Goal: Task Accomplishment & Management: Complete application form

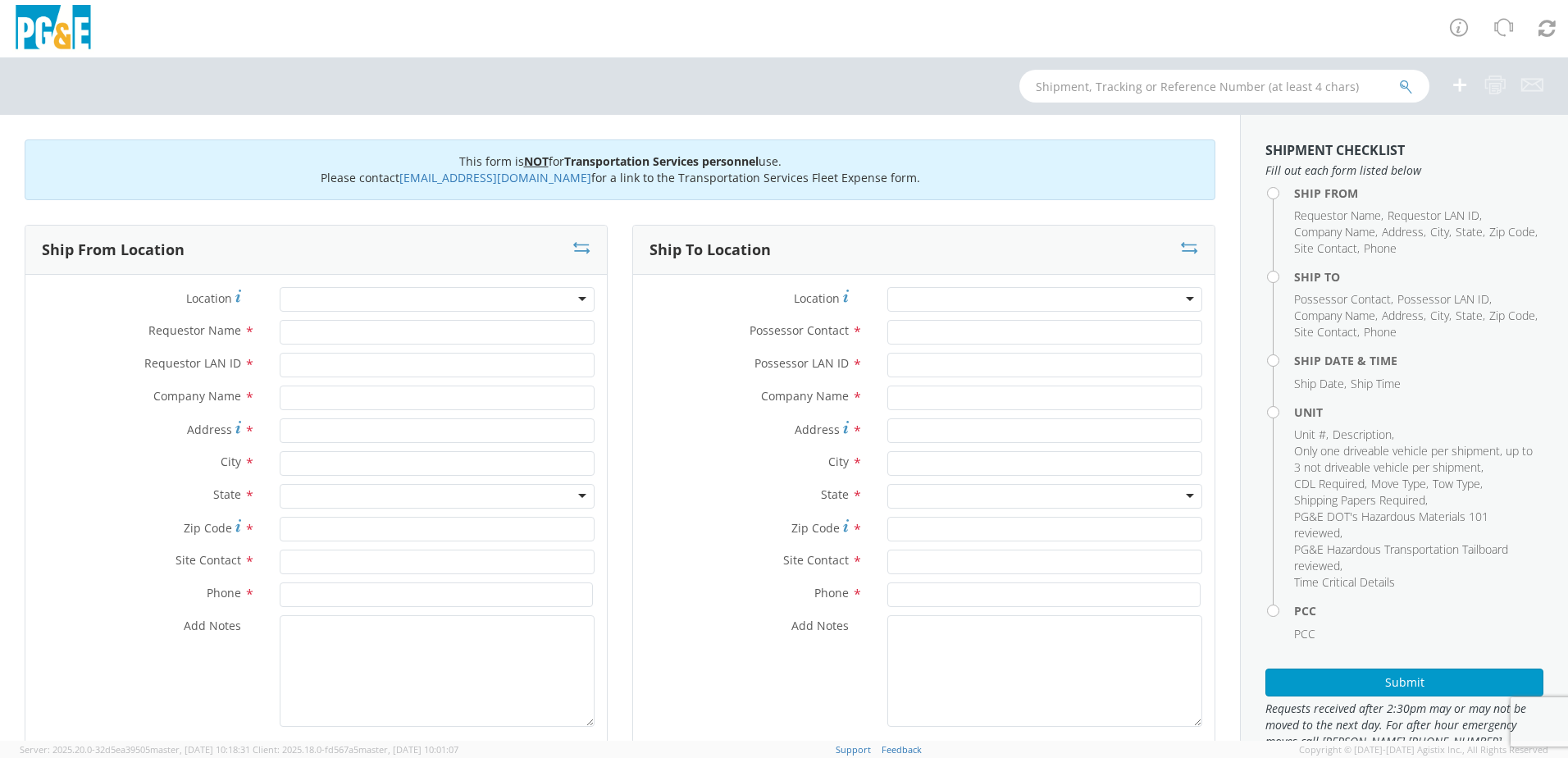
click at [305, 296] on div at bounding box center [437, 300] width 315 height 25
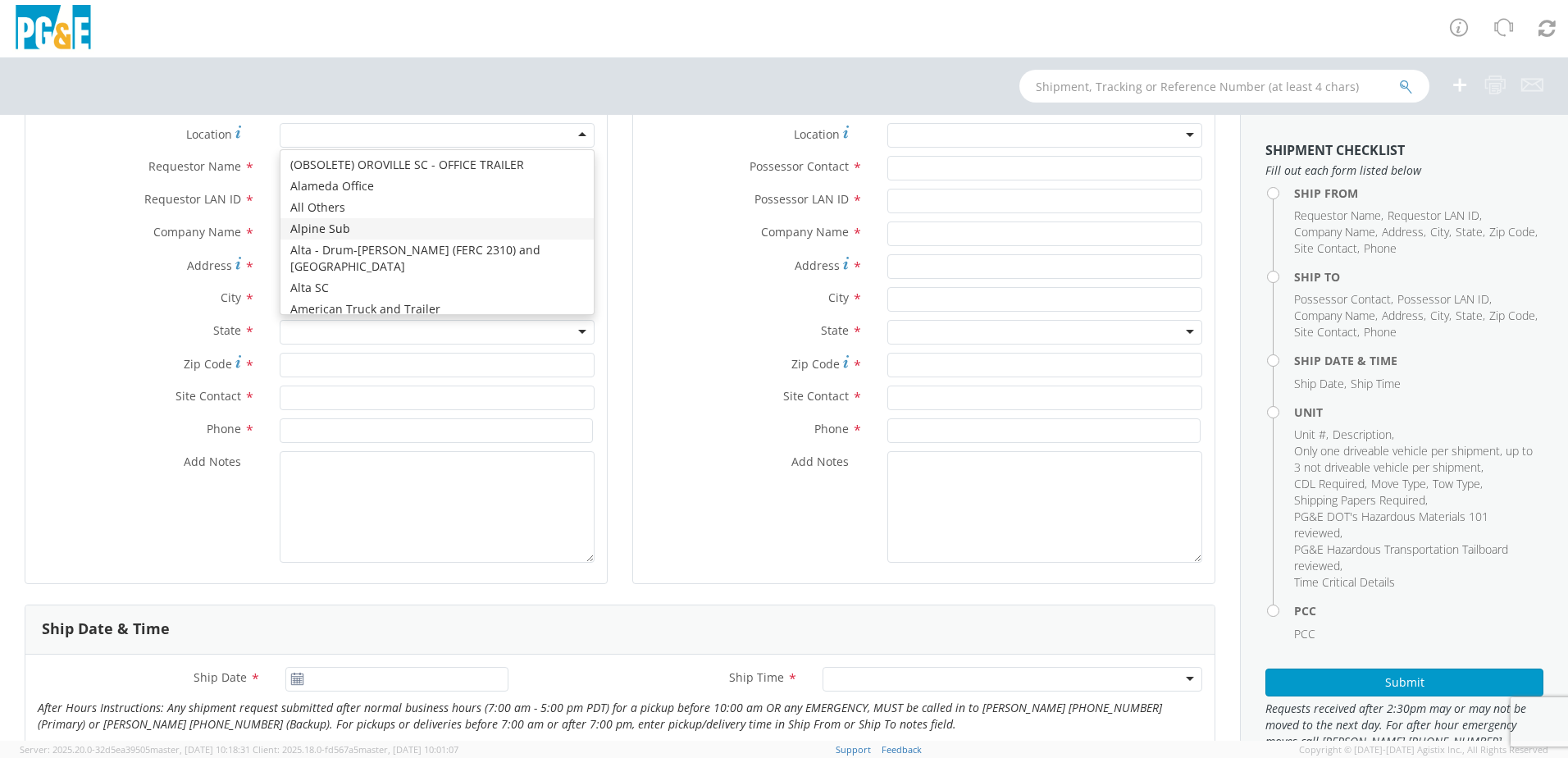
scroll to position [164, 0]
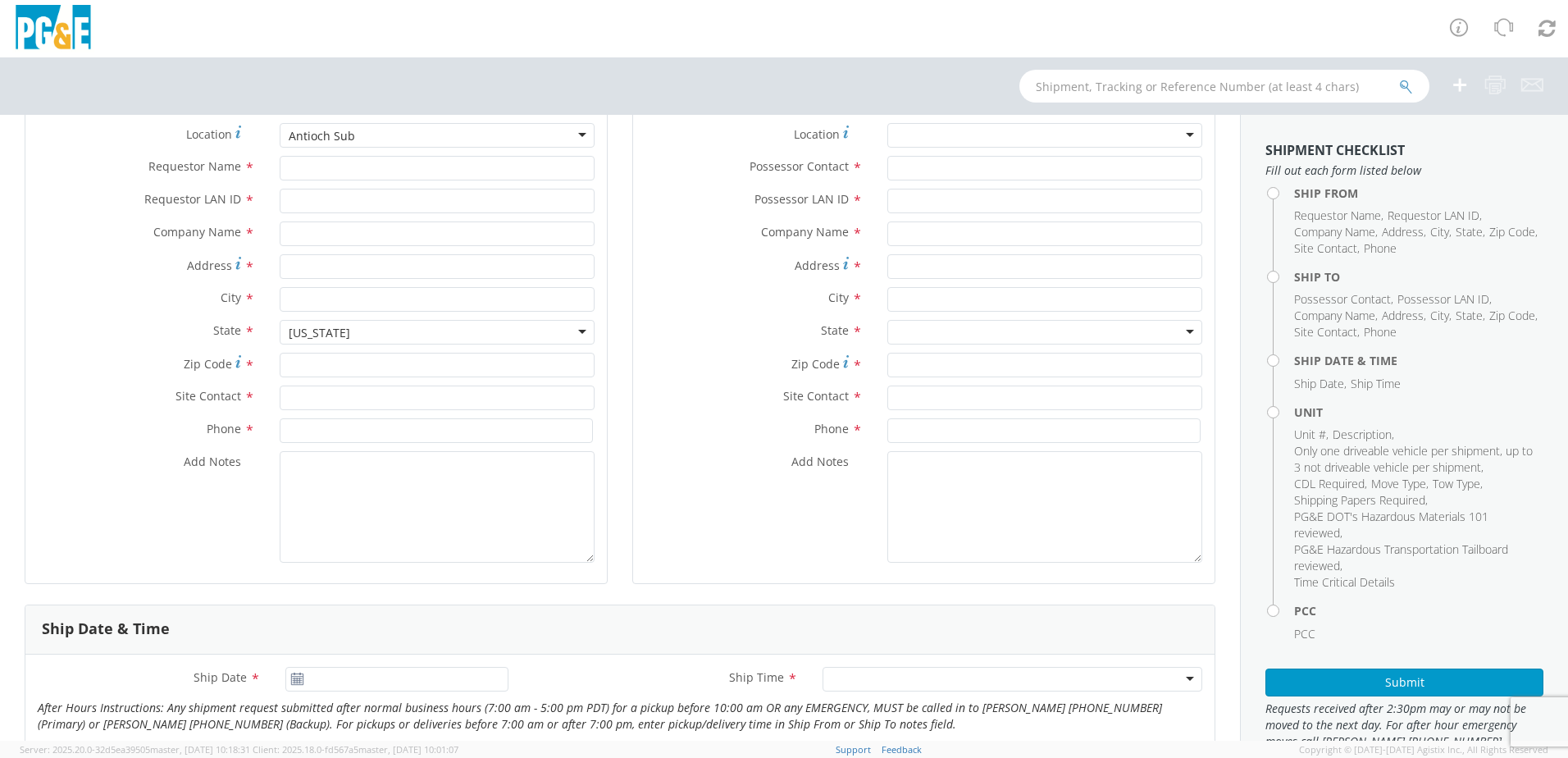
type input "PG&E"
type input "[STREET_ADDRESS]"
type input "Antioch"
type input "94509"
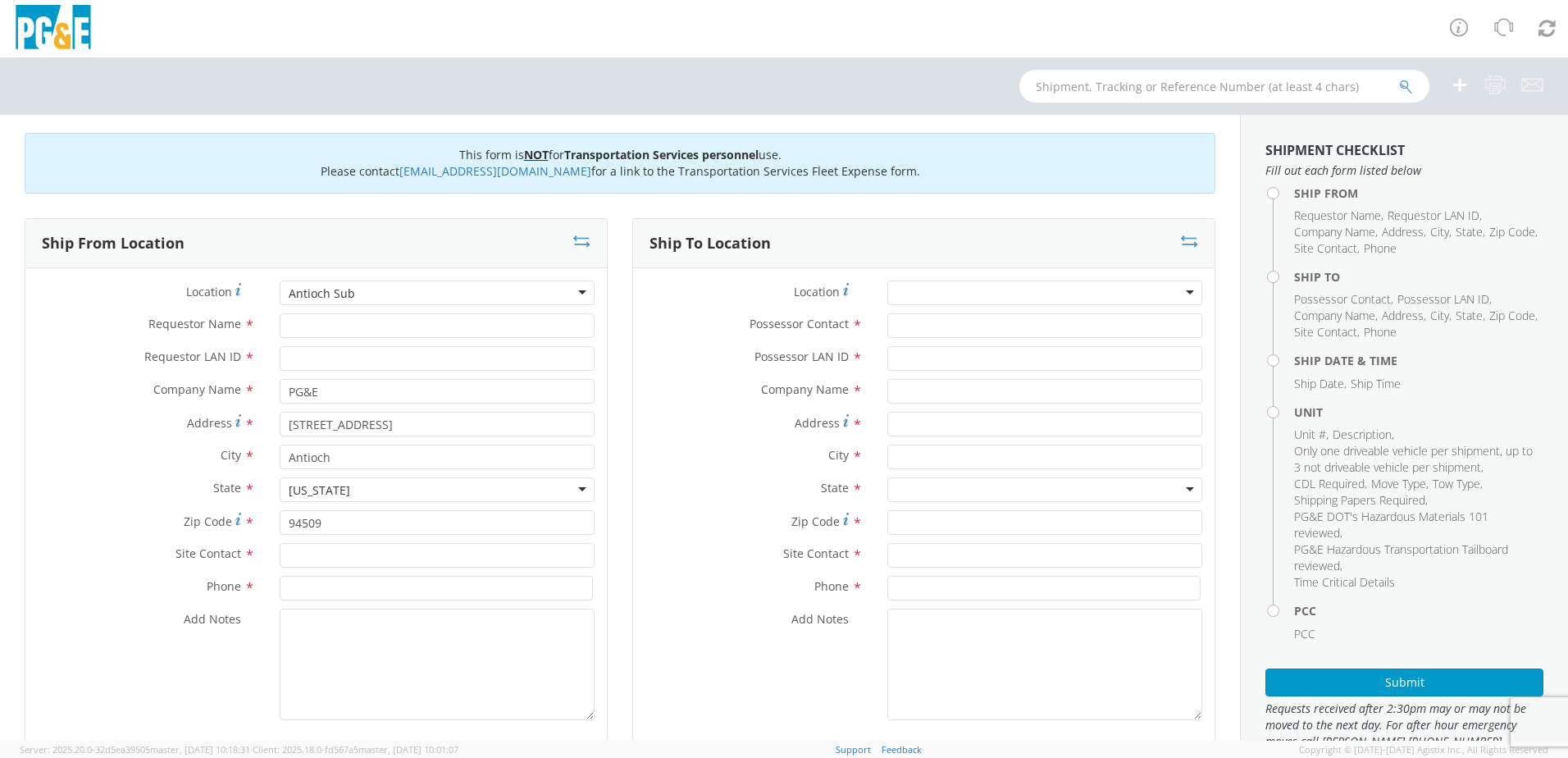
scroll to position [0, 0]
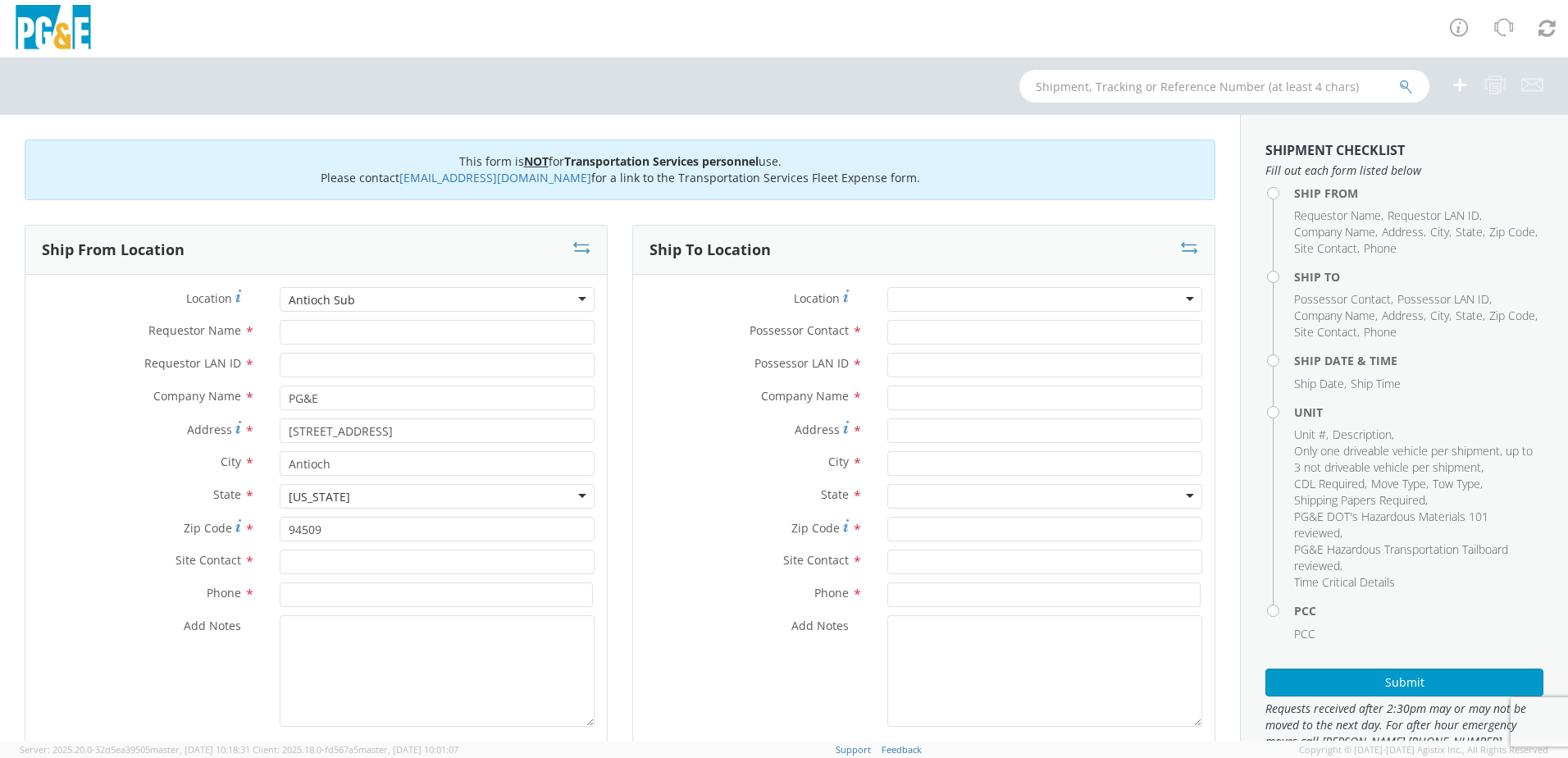
click at [350, 300] on div "Antioch Sub" at bounding box center [437, 300] width 315 height 25
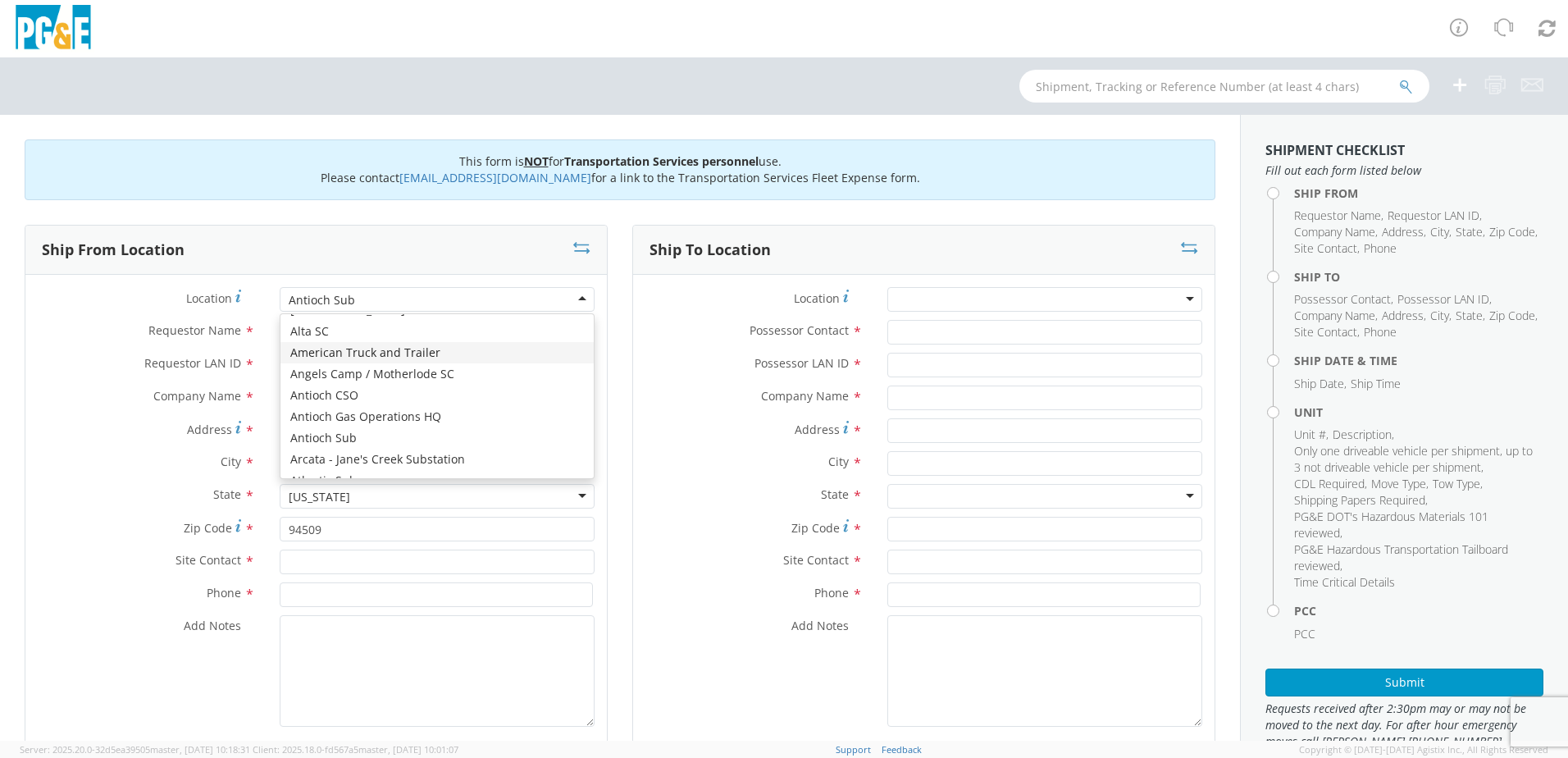
scroll to position [164, 0]
click at [368, 420] on div "Location * [GEOGRAPHIC_DATA] (OBSOLETE) [PERSON_NAME] SC - GC TRAILER (OBSOLETE…" at bounding box center [317, 511] width 582 height 448
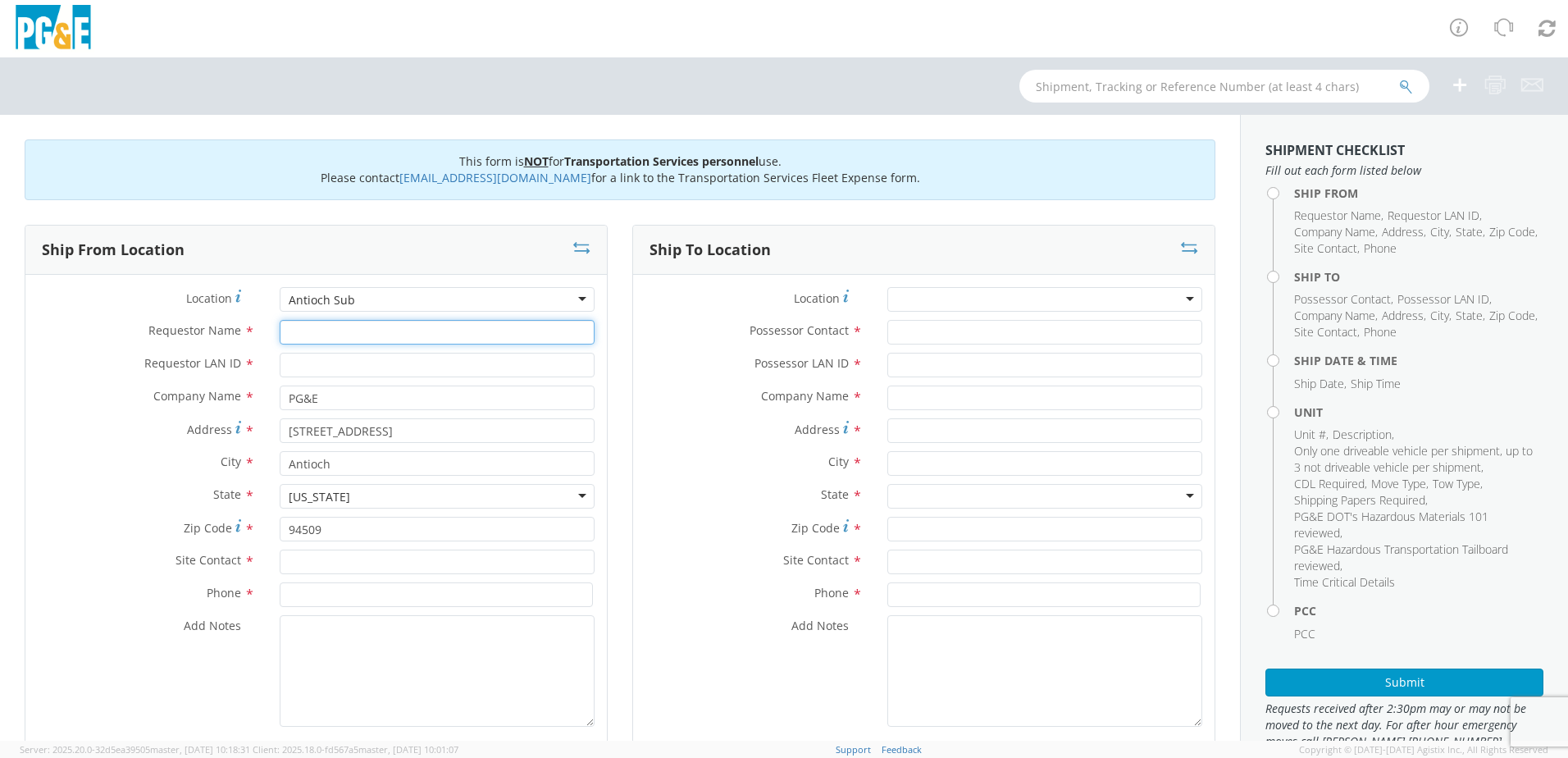
click at [317, 335] on input "Requestor Name *" at bounding box center [437, 332] width 315 height 25
type input "[PERSON_NAME][DEMOGRAPHIC_DATA]"
click at [353, 367] on input "Requestor LAN ID *" at bounding box center [437, 365] width 315 height 25
type input "R5TE"
drag, startPoint x: 347, startPoint y: 438, endPoint x: 266, endPoint y: 429, distance: 81.5
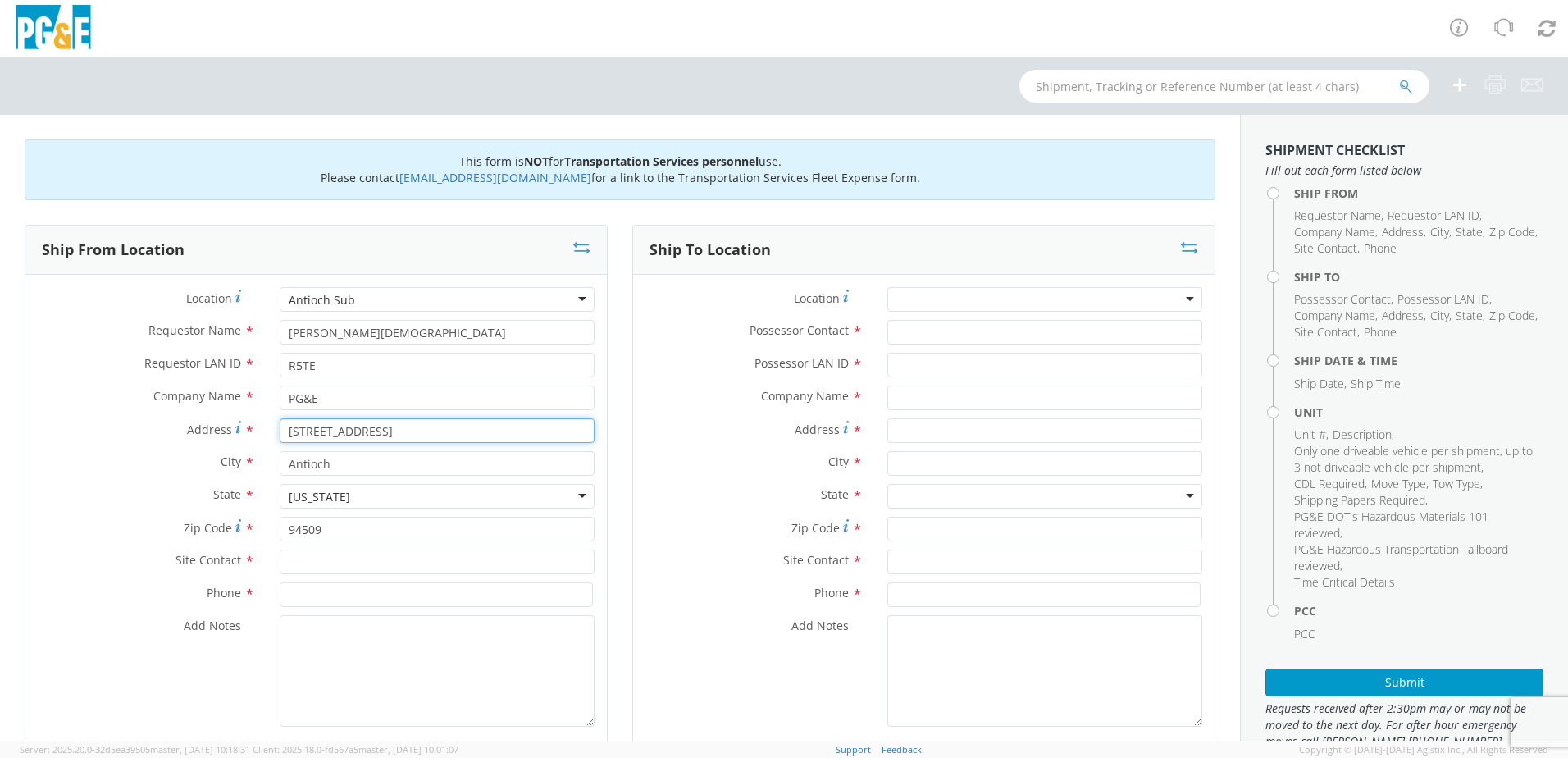
click at [267, 429] on div "[STREET_ADDRESS]" at bounding box center [437, 431] width 340 height 25
type input "2"
type input "[STREET_ADDRESS]"
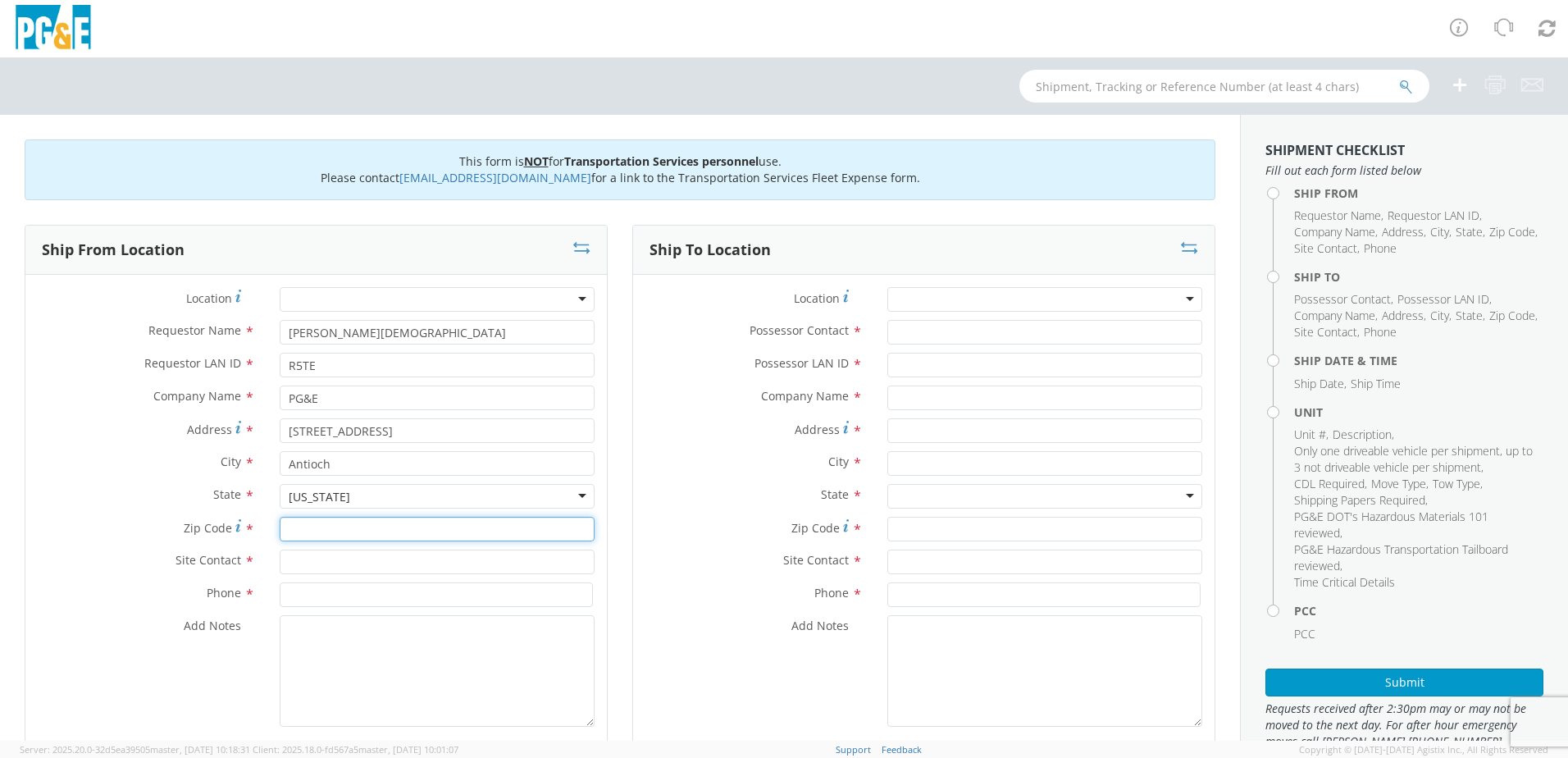
click at [328, 529] on input "Zip Code *" at bounding box center [437, 529] width 315 height 25
click at [396, 525] on input "Zip Code *" at bounding box center [437, 529] width 315 height 25
type input "94509"
click at [375, 564] on input "text" at bounding box center [437, 562] width 315 height 25
type input "[PERSON_NAME]"
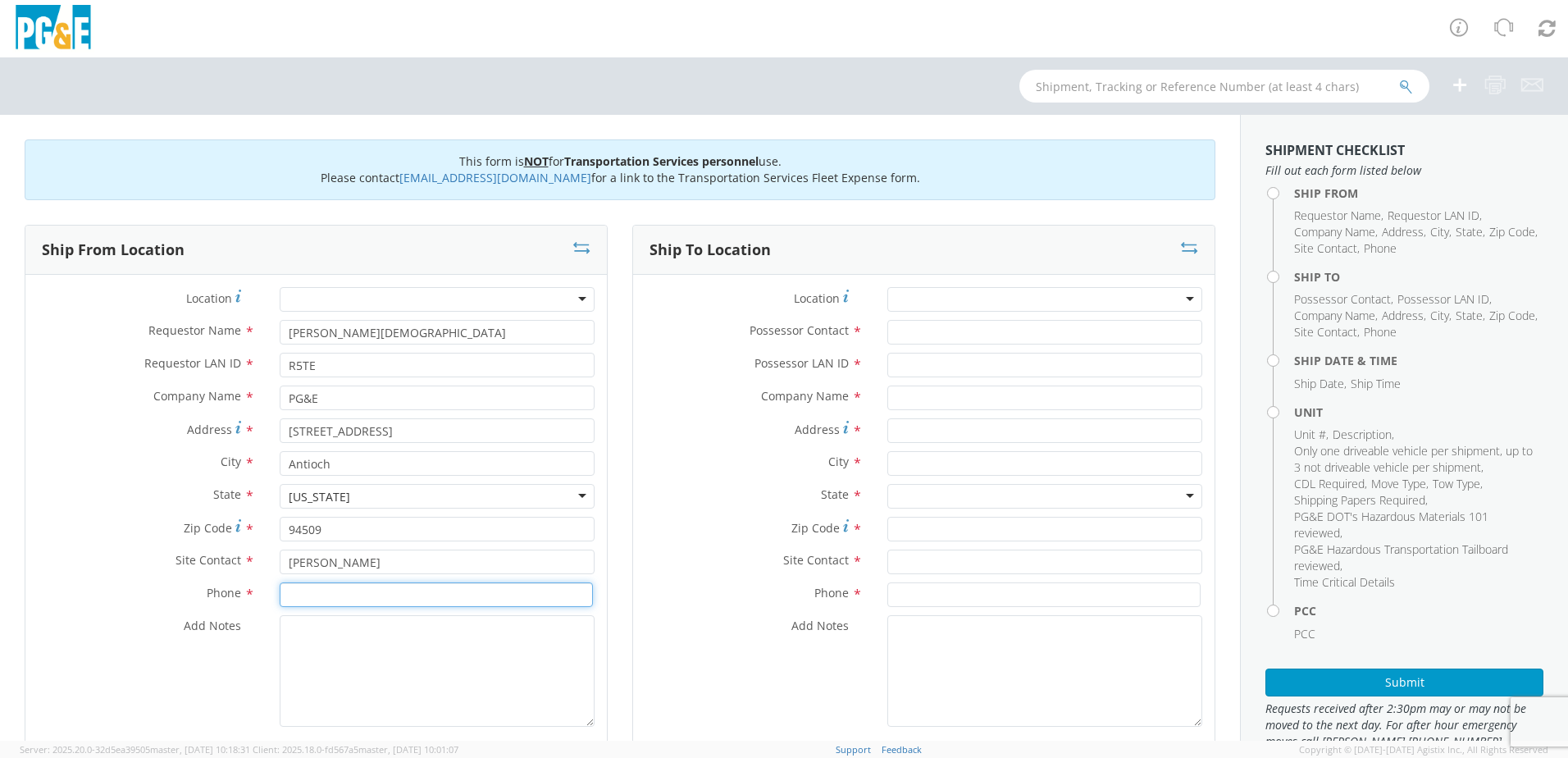
click at [369, 592] on input at bounding box center [436, 594] width 313 height 25
type input "[PHONE_NUMBER]"
click at [389, 640] on textarea "Add Notes *" at bounding box center [437, 671] width 315 height 112
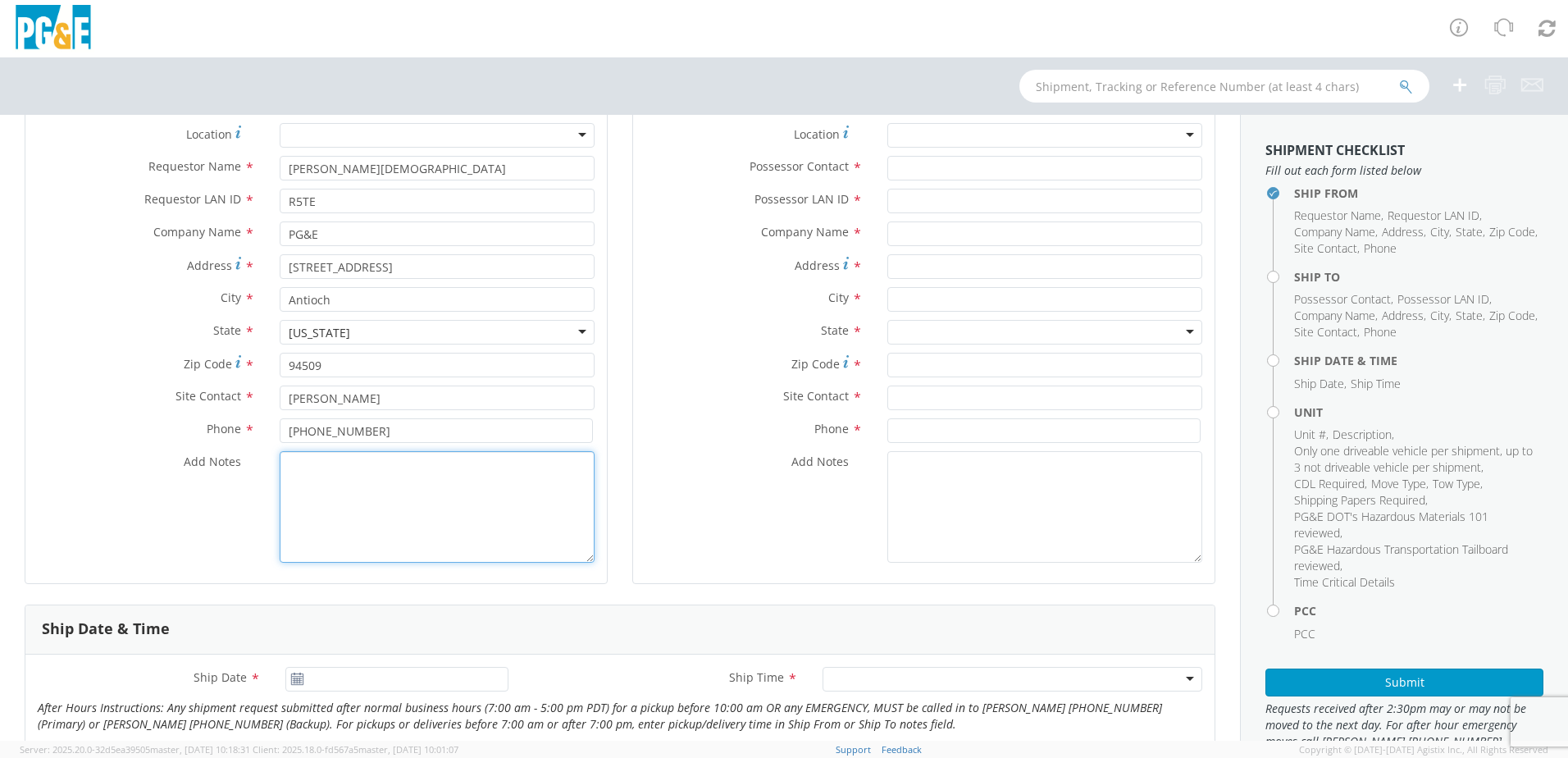
scroll to position [82, 0]
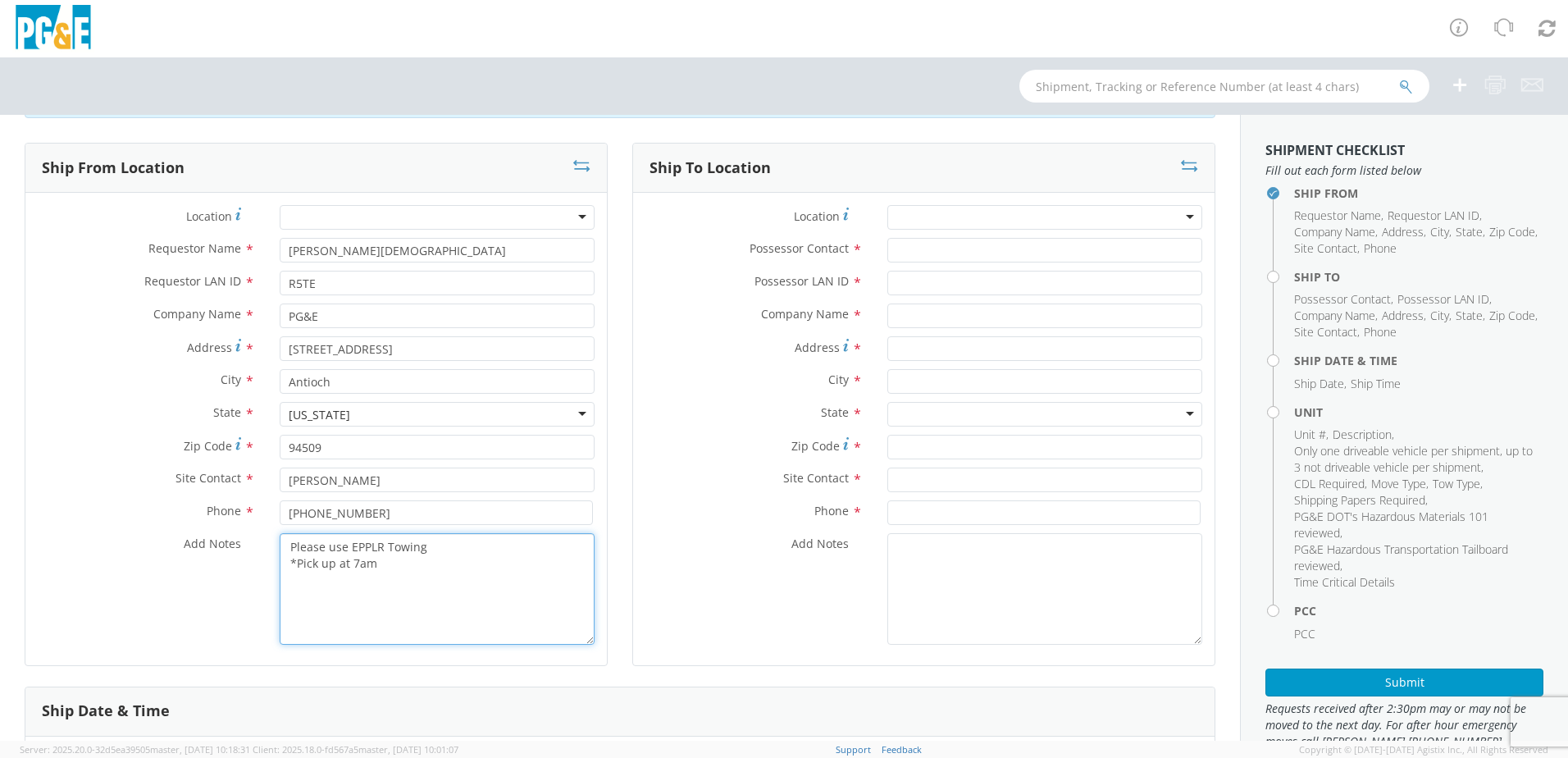
type textarea "Please use EPPLR Towing *Pick up at 7am"
click at [646, 588] on div "Add Notes *" at bounding box center [924, 589] width 582 height 112
click at [920, 243] on input "Possessor Contact *" at bounding box center [1044, 250] width 315 height 25
type input "[PERSON_NAME]"
click at [942, 275] on input "Possessor LAN ID *" at bounding box center [1044, 283] width 315 height 25
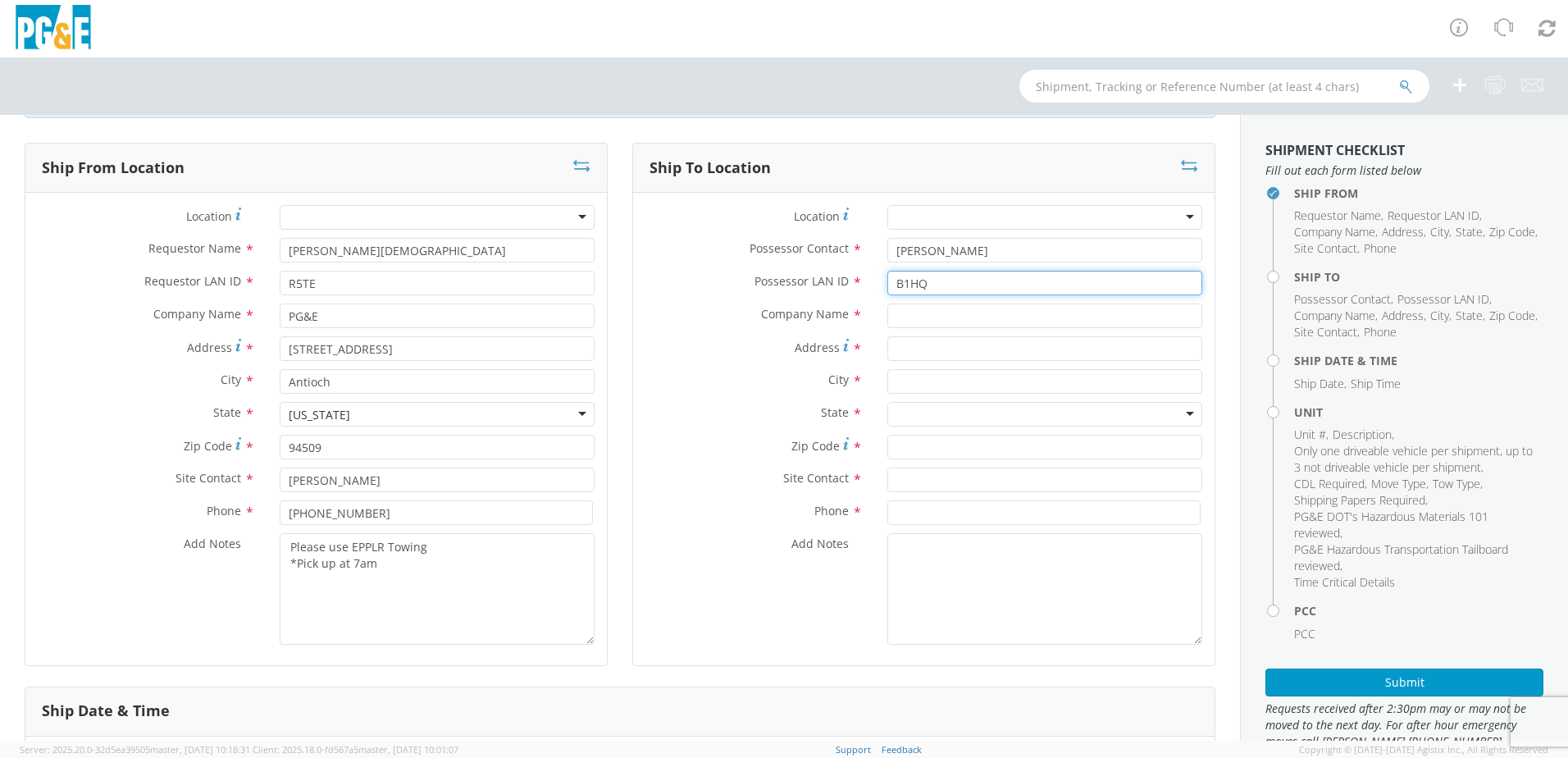
type input "B1HQ"
click at [914, 310] on input "text" at bounding box center [1044, 316] width 315 height 25
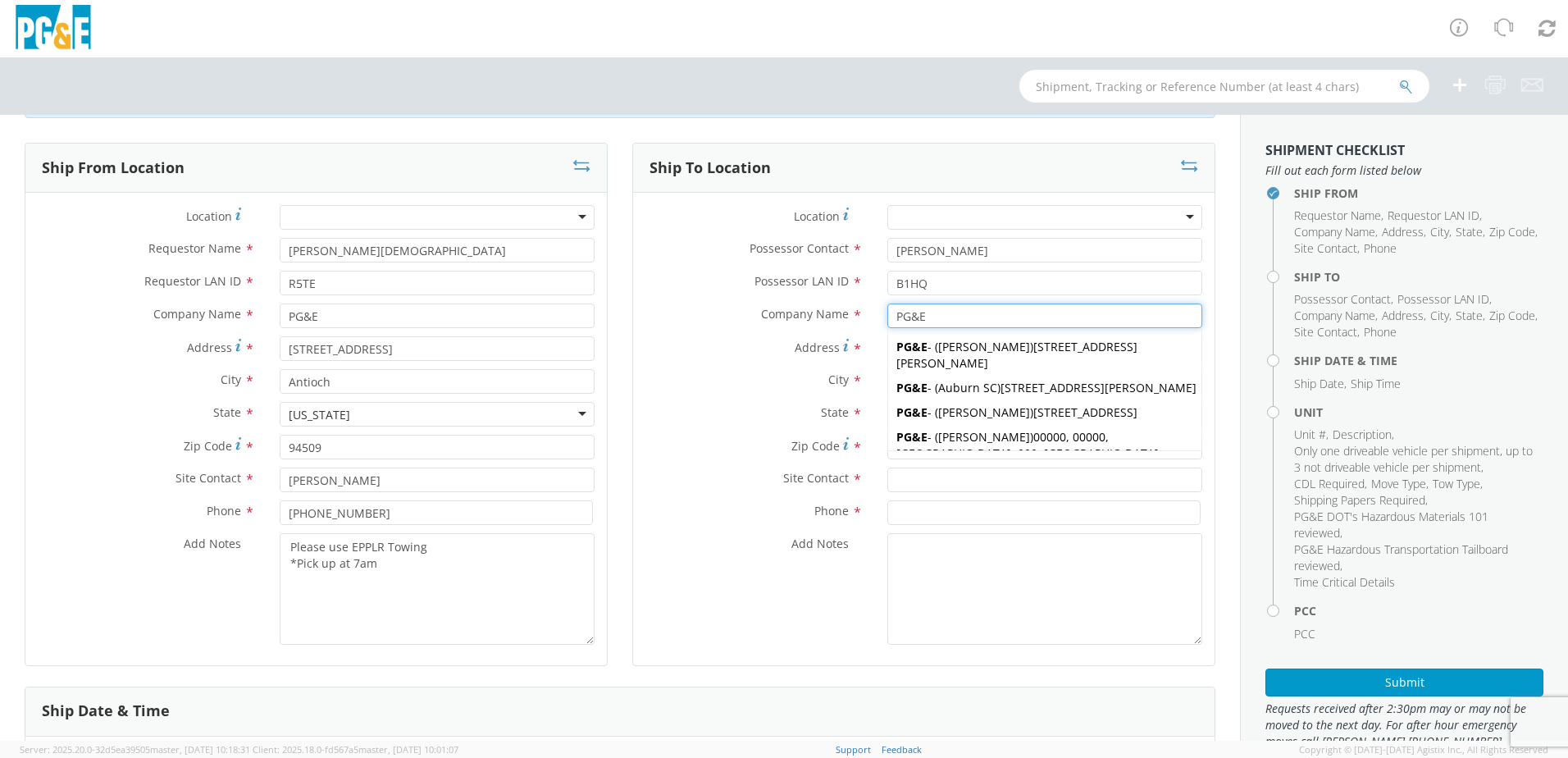
type input "PG&E"
click at [656, 379] on label "City *" at bounding box center [753, 380] width 242 height 21
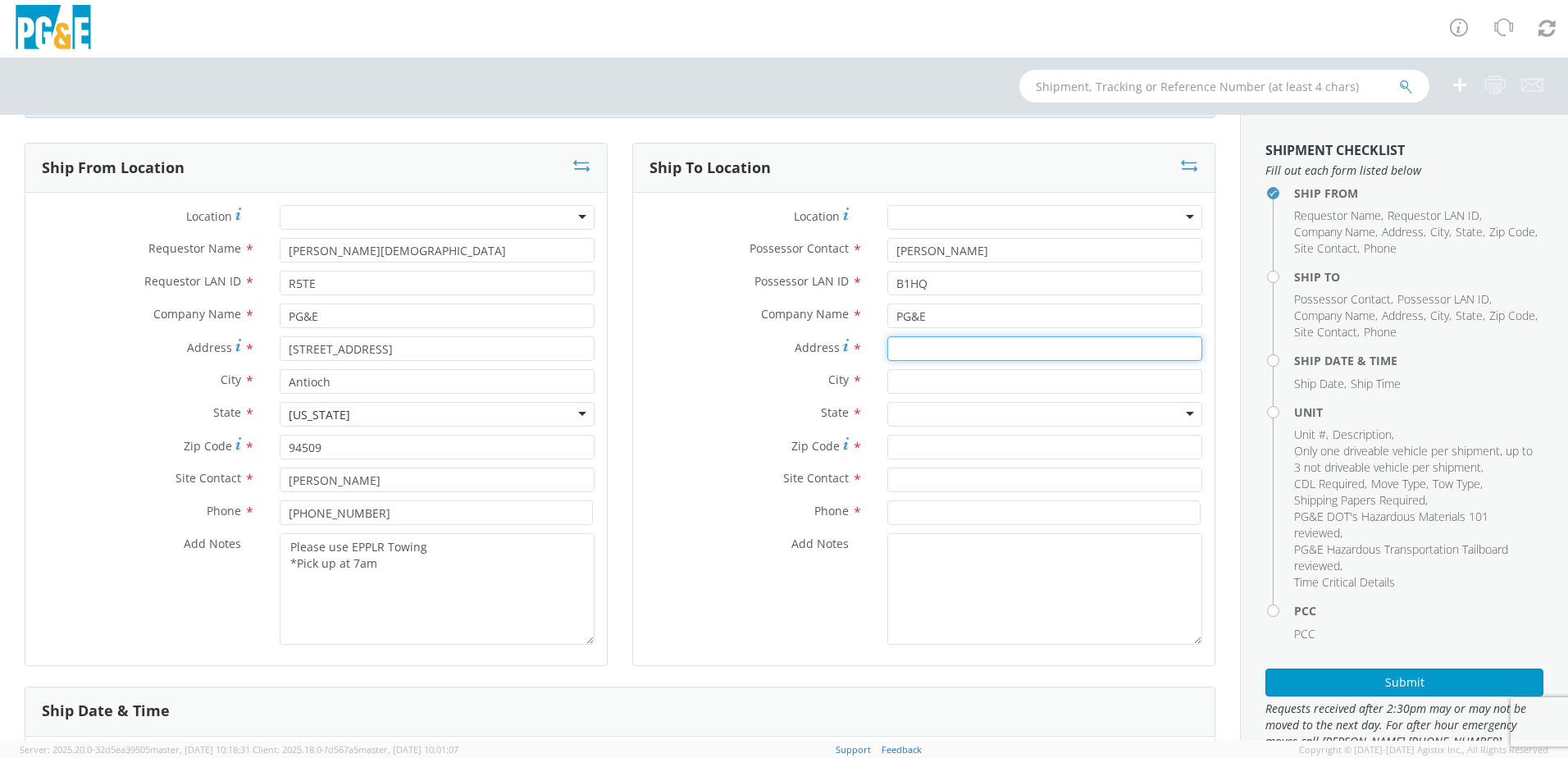
click at [922, 346] on input "Address *" at bounding box center [1044, 348] width 315 height 25
type input "[STREET_ADDRESS][PERSON_NAME]"
click at [957, 368] on div "Address * [STREET_ADDRESS][PERSON_NAME]" at bounding box center [924, 352] width 582 height 33
click at [962, 368] on div "Address * [STREET_ADDRESS][PERSON_NAME]" at bounding box center [924, 352] width 582 height 33
click at [969, 378] on input "text" at bounding box center [1044, 382] width 315 height 25
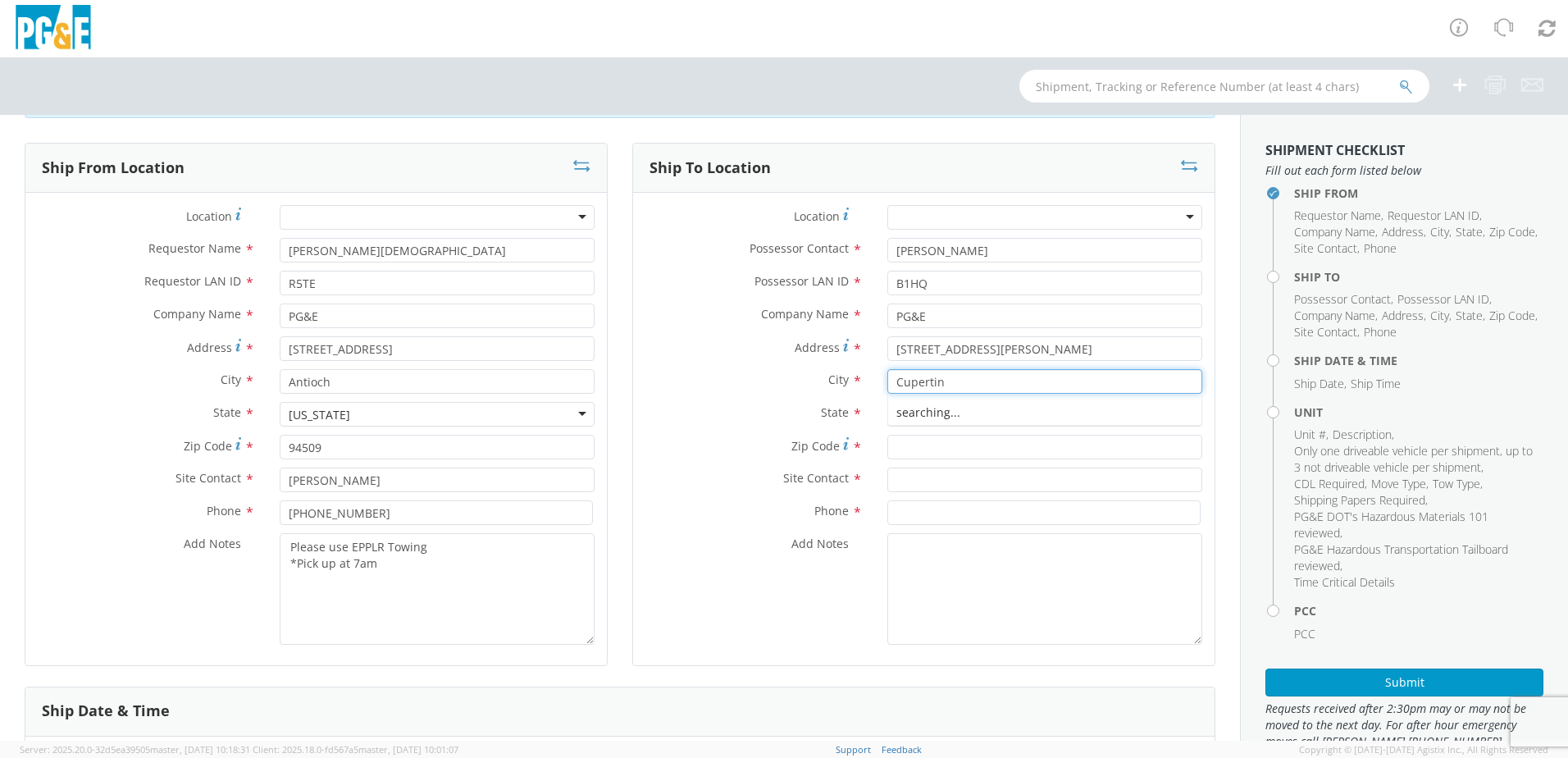
type input "Cupertino"
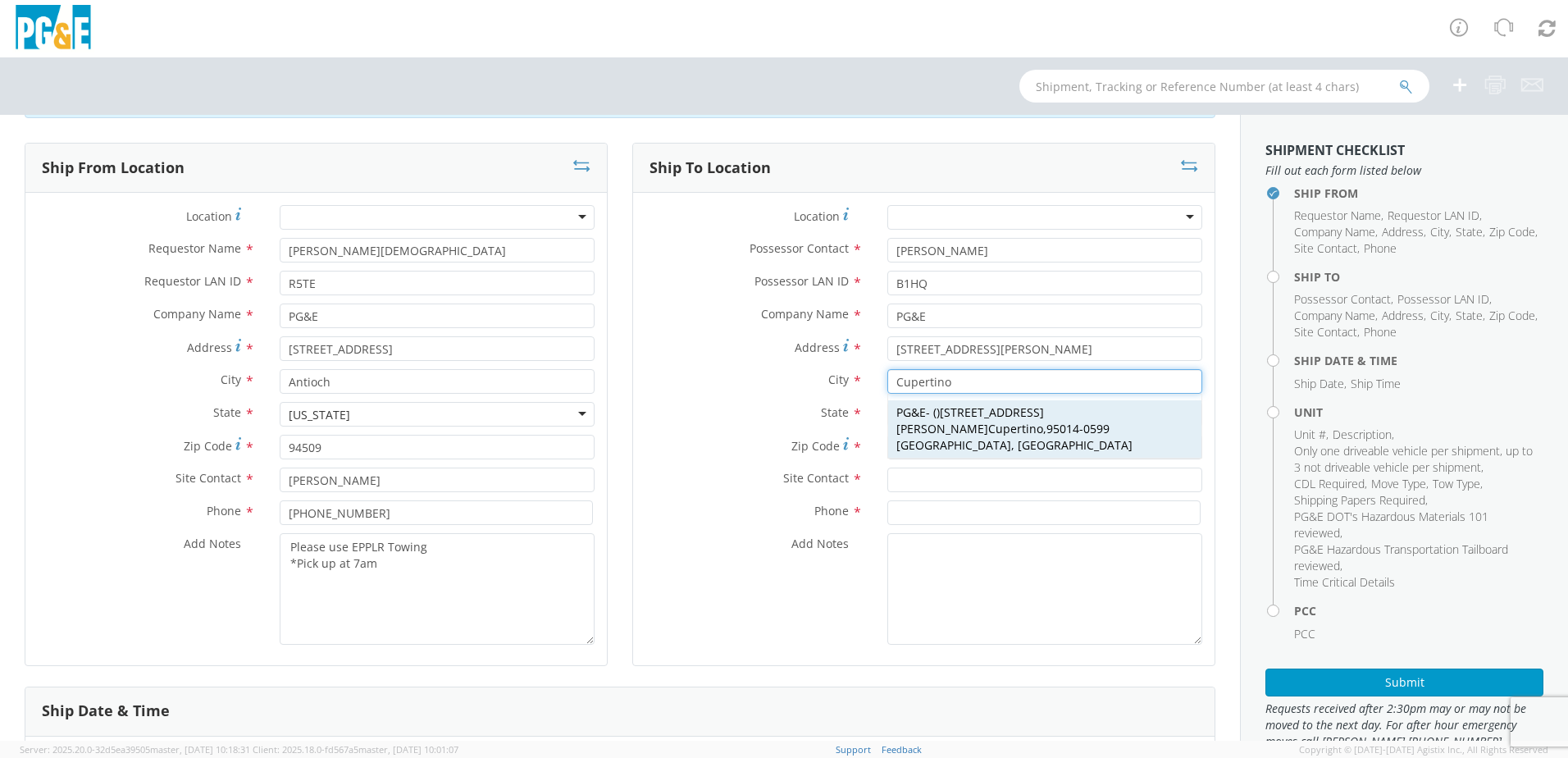
click at [929, 423] on div "PG&E - ( ) [STREET_ADDRESS][PERSON_NAME]" at bounding box center [1044, 429] width 313 height 57
type input "95014-0599"
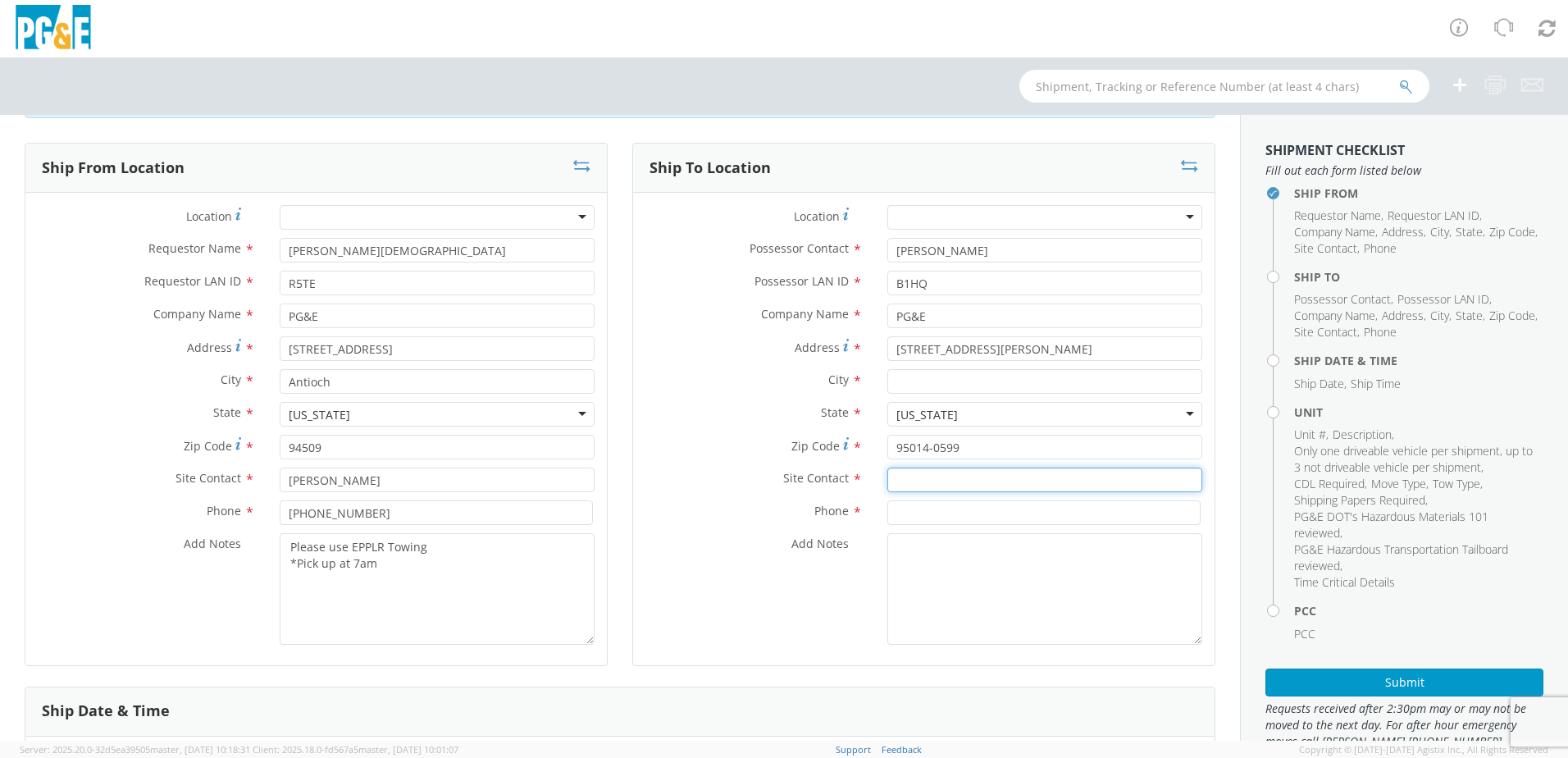
click at [901, 481] on input "text" at bounding box center [1044, 479] width 315 height 25
type input "M"
type input "[PERSON_NAME]"
click at [914, 521] on input at bounding box center [1043, 513] width 313 height 25
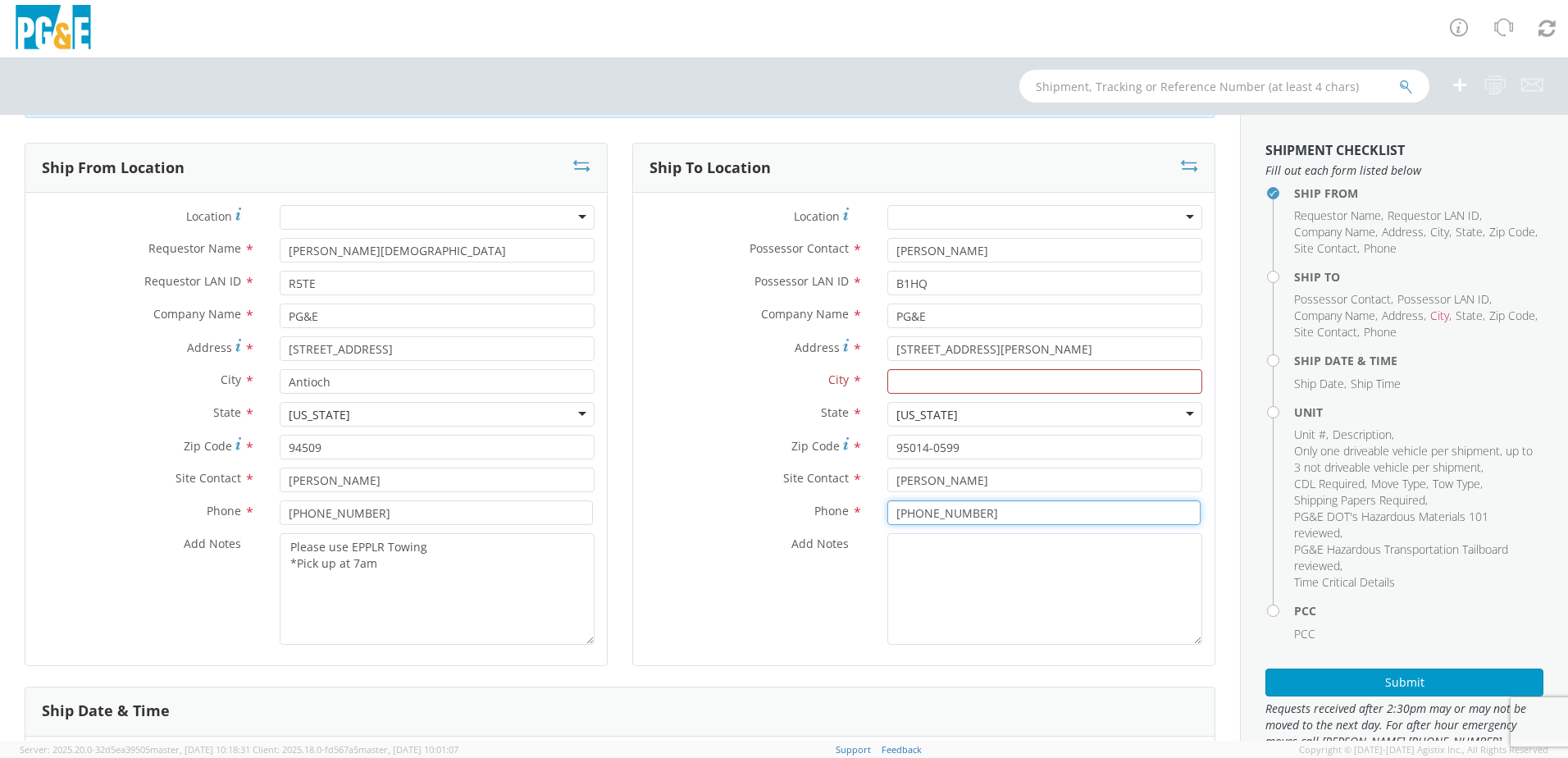
type input "[PHONE_NUMBER]"
click at [685, 477] on label "Site Contact *" at bounding box center [753, 478] width 242 height 21
click at [930, 387] on input "text" at bounding box center [1044, 382] width 315 height 25
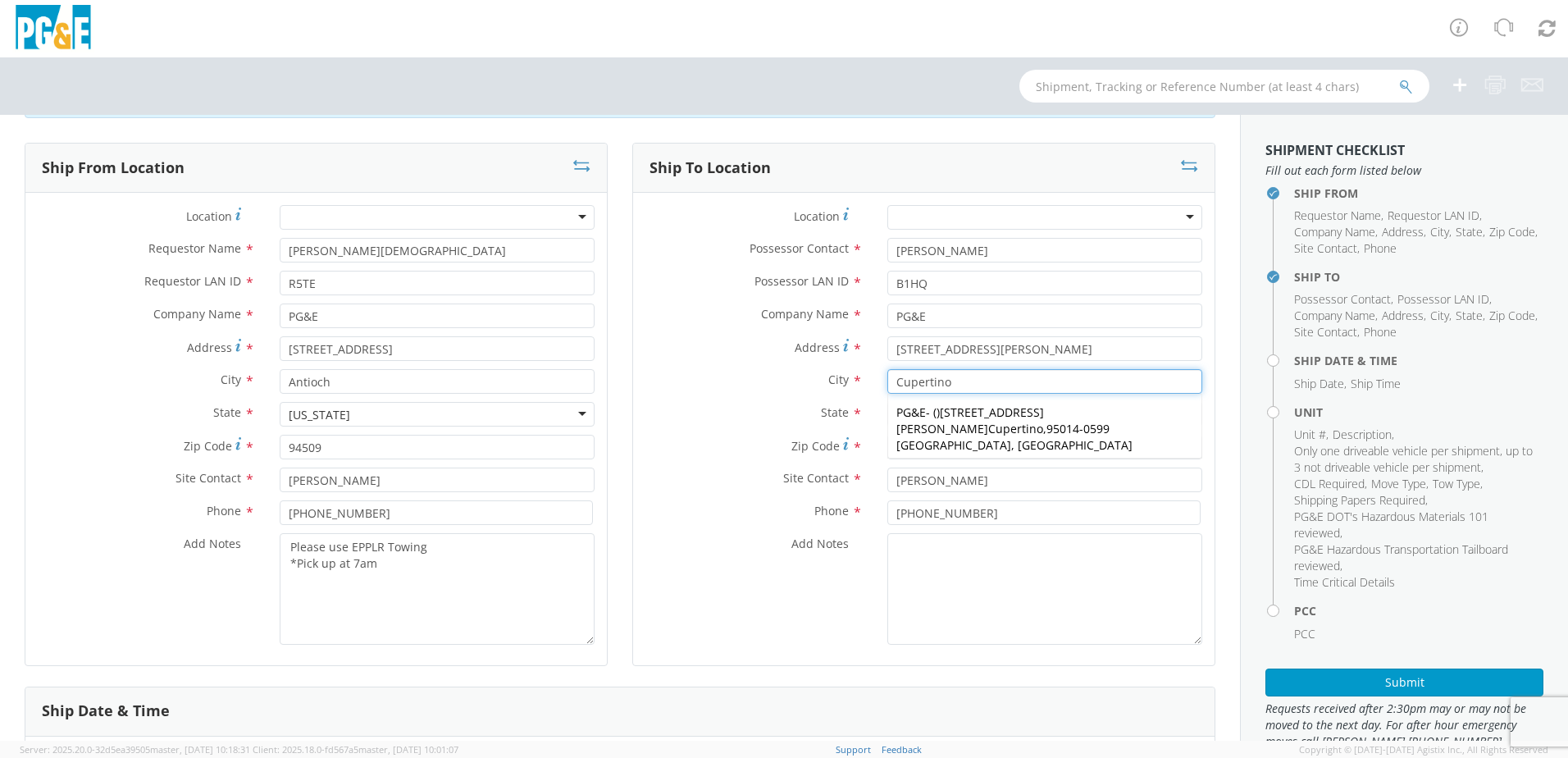
type input "Cupertino"
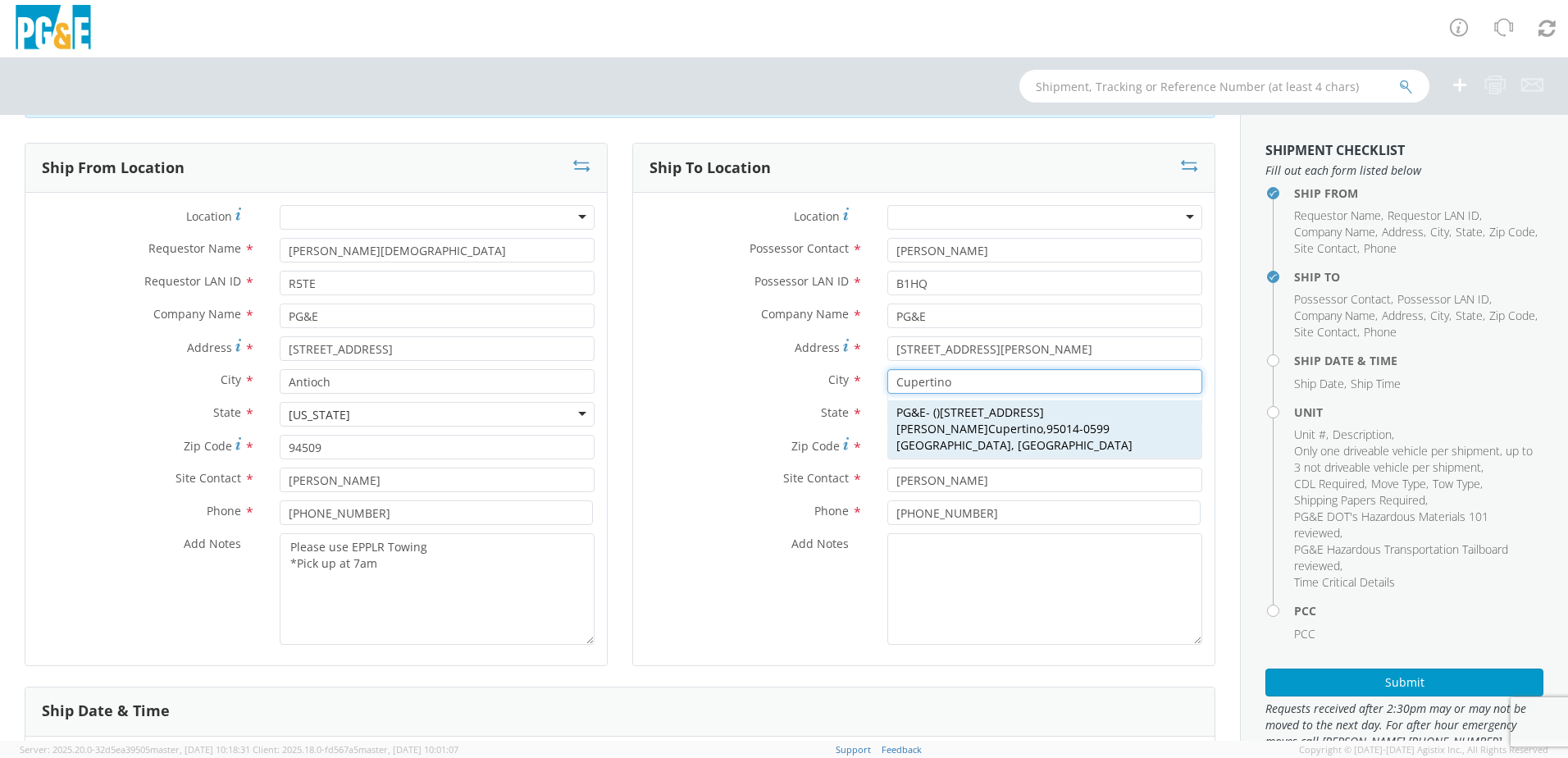
click at [956, 415] on span "[STREET_ADDRESS][PERSON_NAME]" at bounding box center [971, 419] width 147 height 32
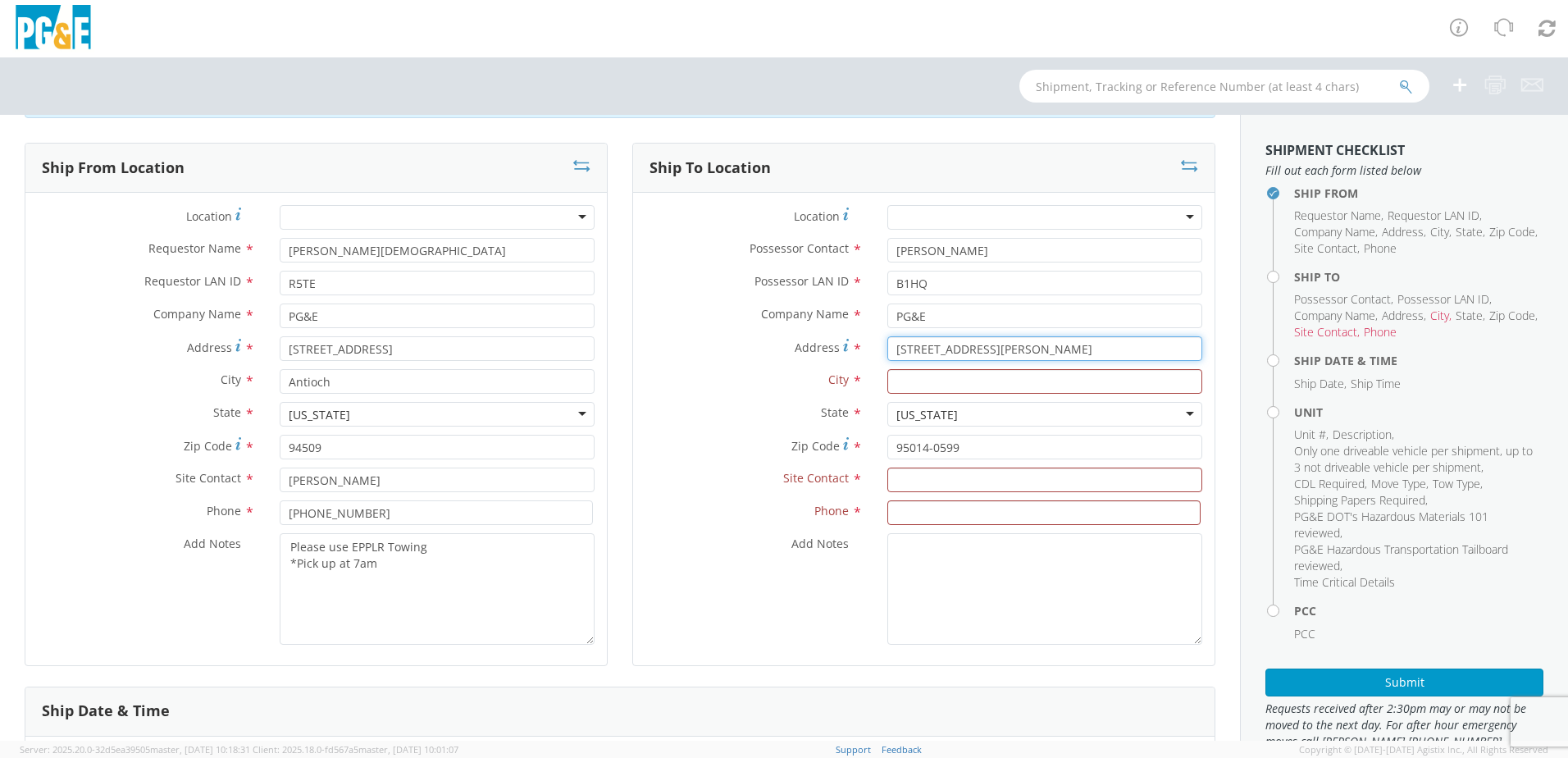
click at [925, 347] on input "[STREET_ADDRESS][PERSON_NAME]" at bounding box center [1044, 348] width 315 height 25
click at [914, 382] on input "text" at bounding box center [1044, 382] width 315 height 25
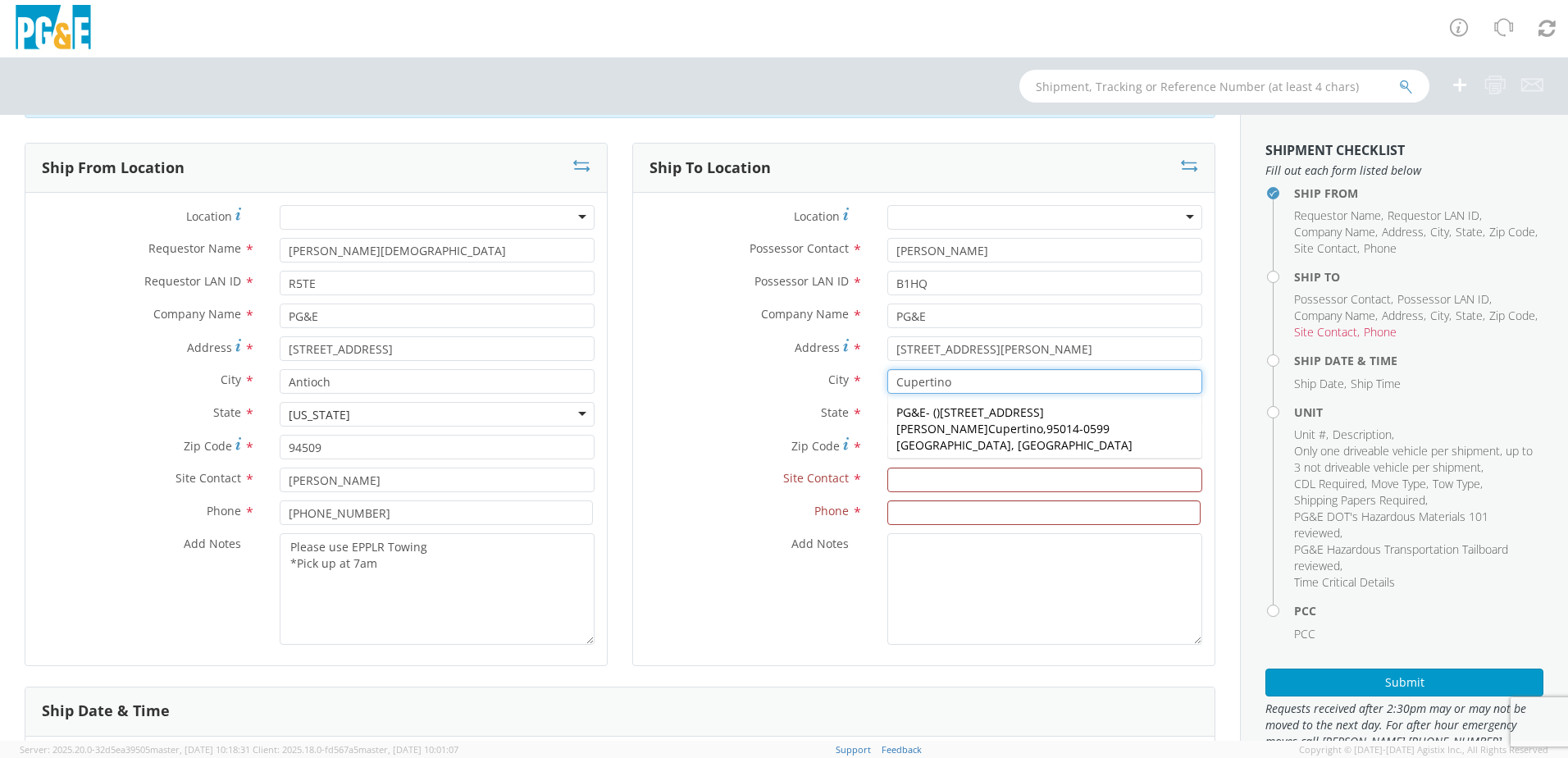
type input "Cupertino"
click at [722, 519] on label "Phone *" at bounding box center [753, 511] width 242 height 21
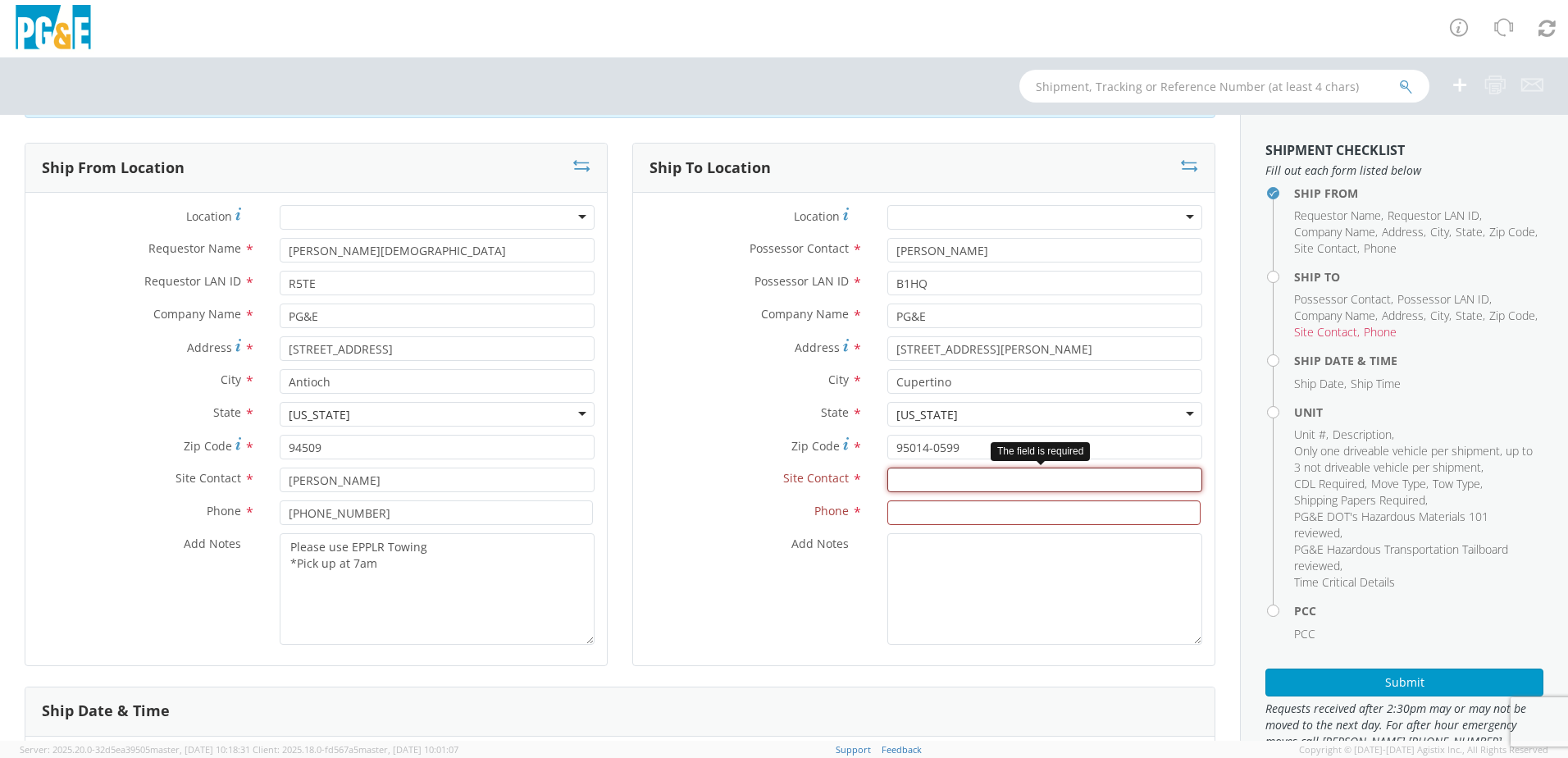
click at [906, 480] on input "text" at bounding box center [1044, 479] width 315 height 25
type input "[PERSON_NAME]"
click at [921, 507] on input at bounding box center [1043, 513] width 313 height 25
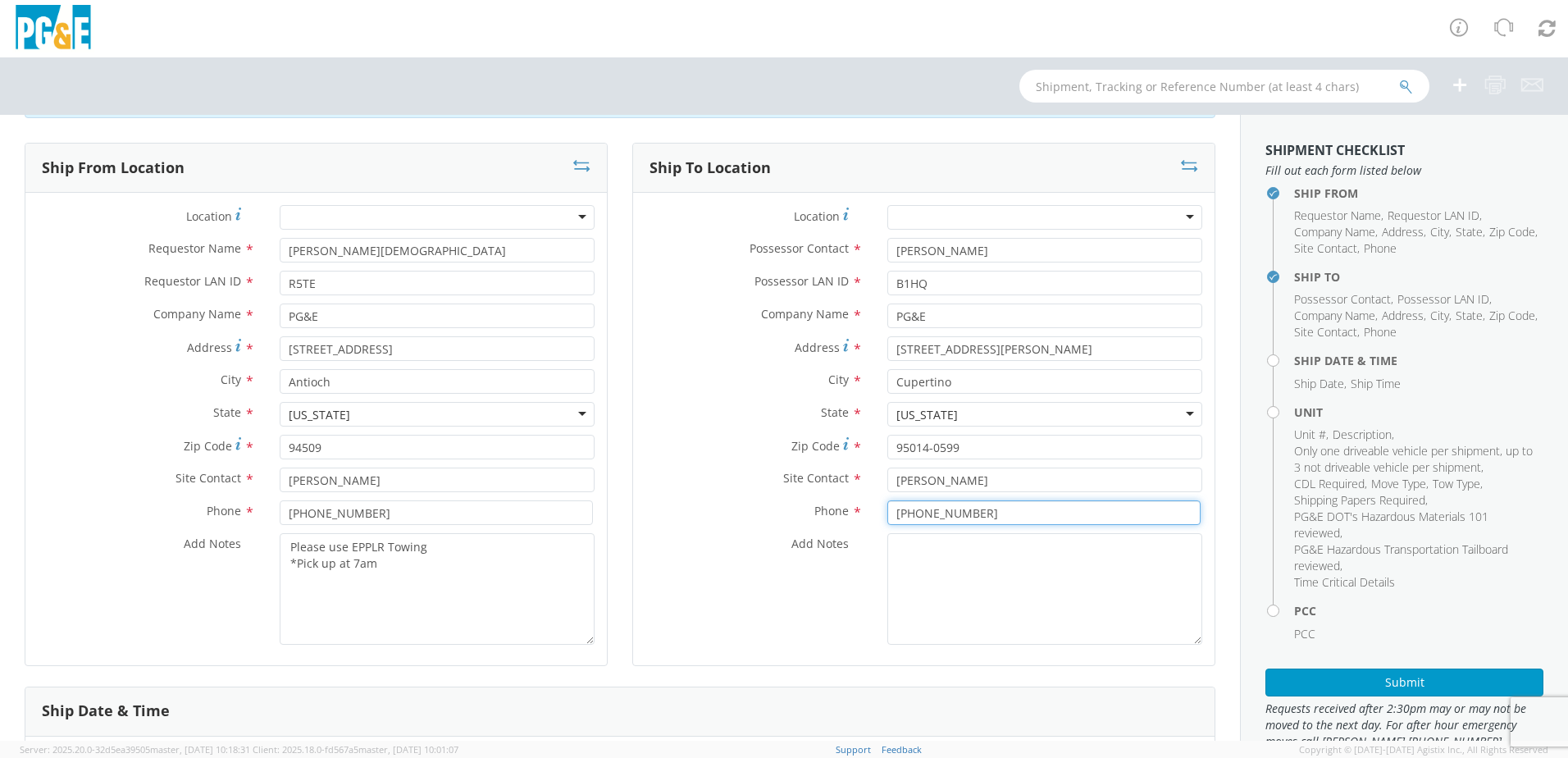
type input "[PHONE_NUMBER]"
click at [757, 576] on div "Add Notes *" at bounding box center [924, 589] width 582 height 112
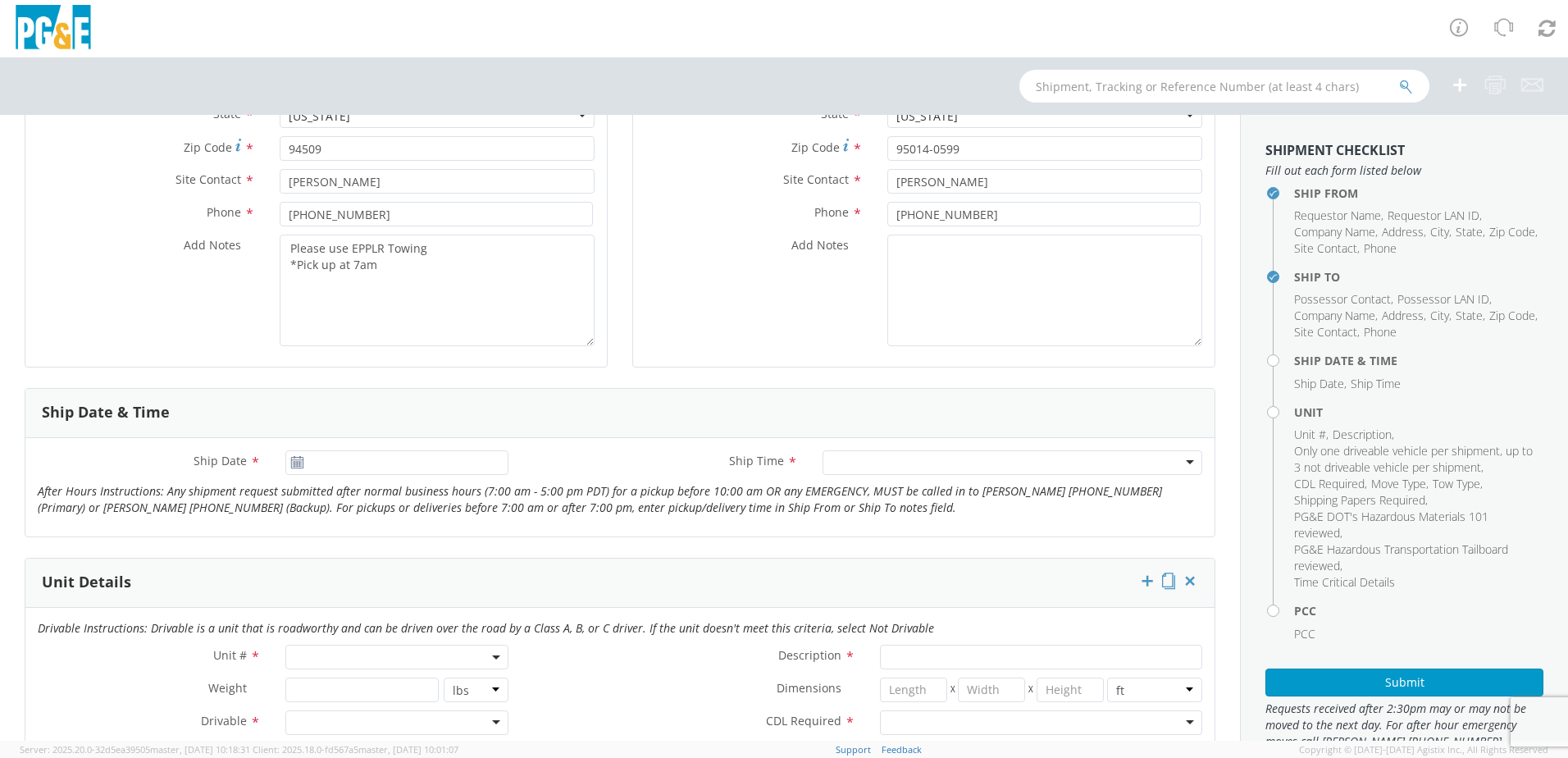
scroll to position [410, 0]
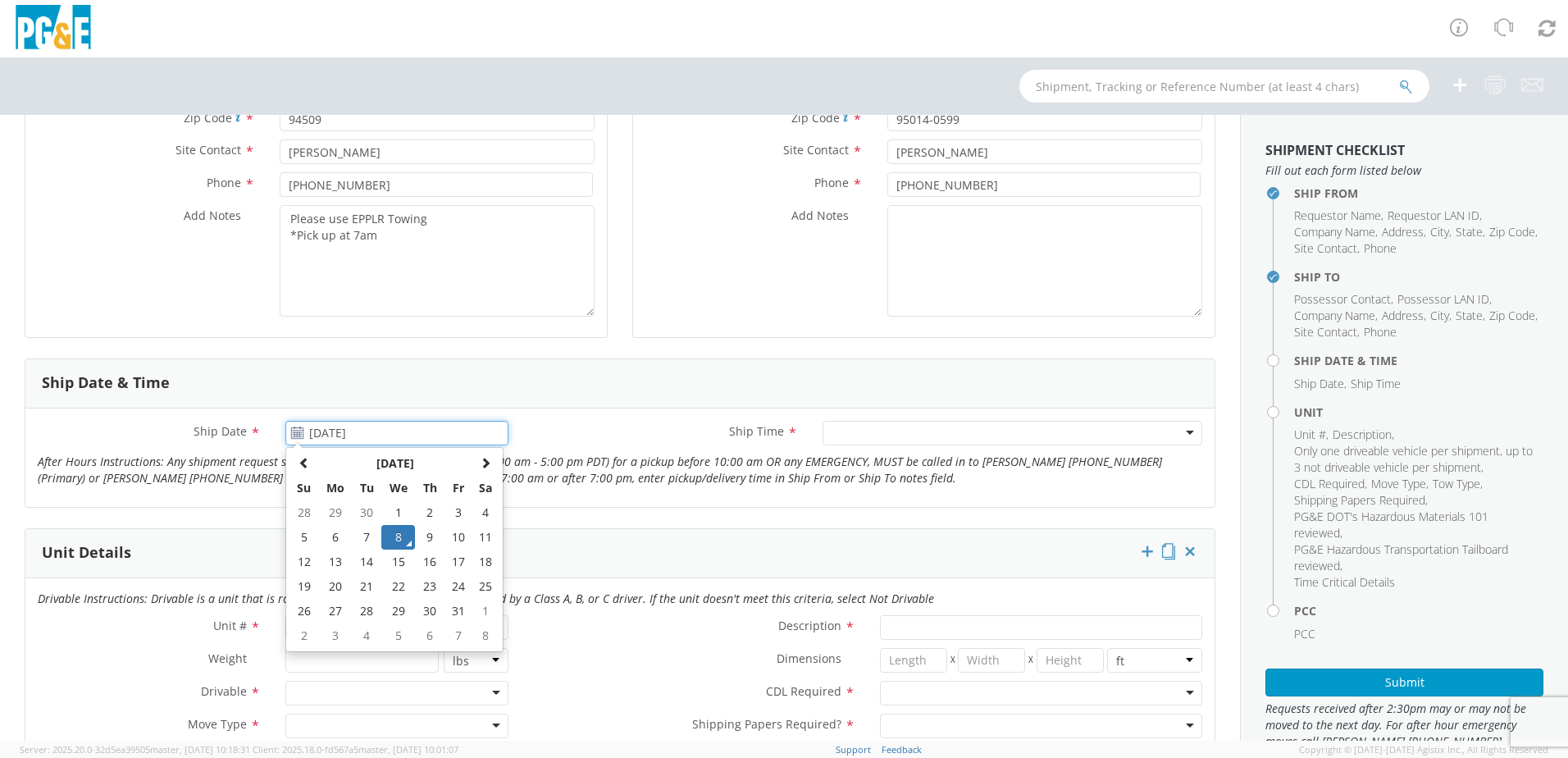
click at [358, 427] on input "[DATE]" at bounding box center [396, 434] width 223 height 25
click at [430, 538] on td "9" at bounding box center [430, 537] width 29 height 25
type input "[DATE]"
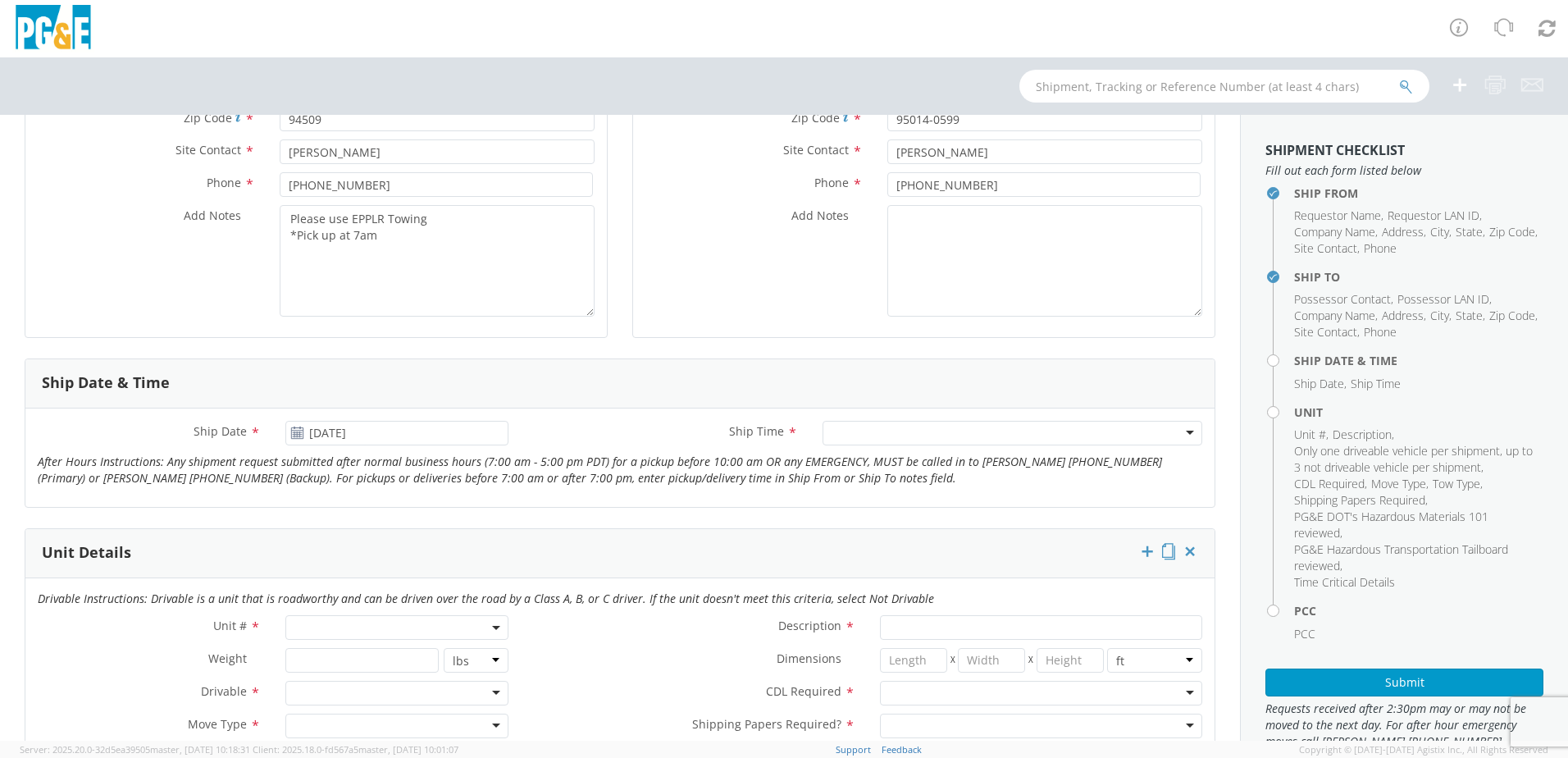
click at [834, 434] on div at bounding box center [1012, 434] width 380 height 25
click at [679, 457] on icon "After Hours Instructions: Any shipment request submitted after normal business …" at bounding box center [599, 469] width 1125 height 32
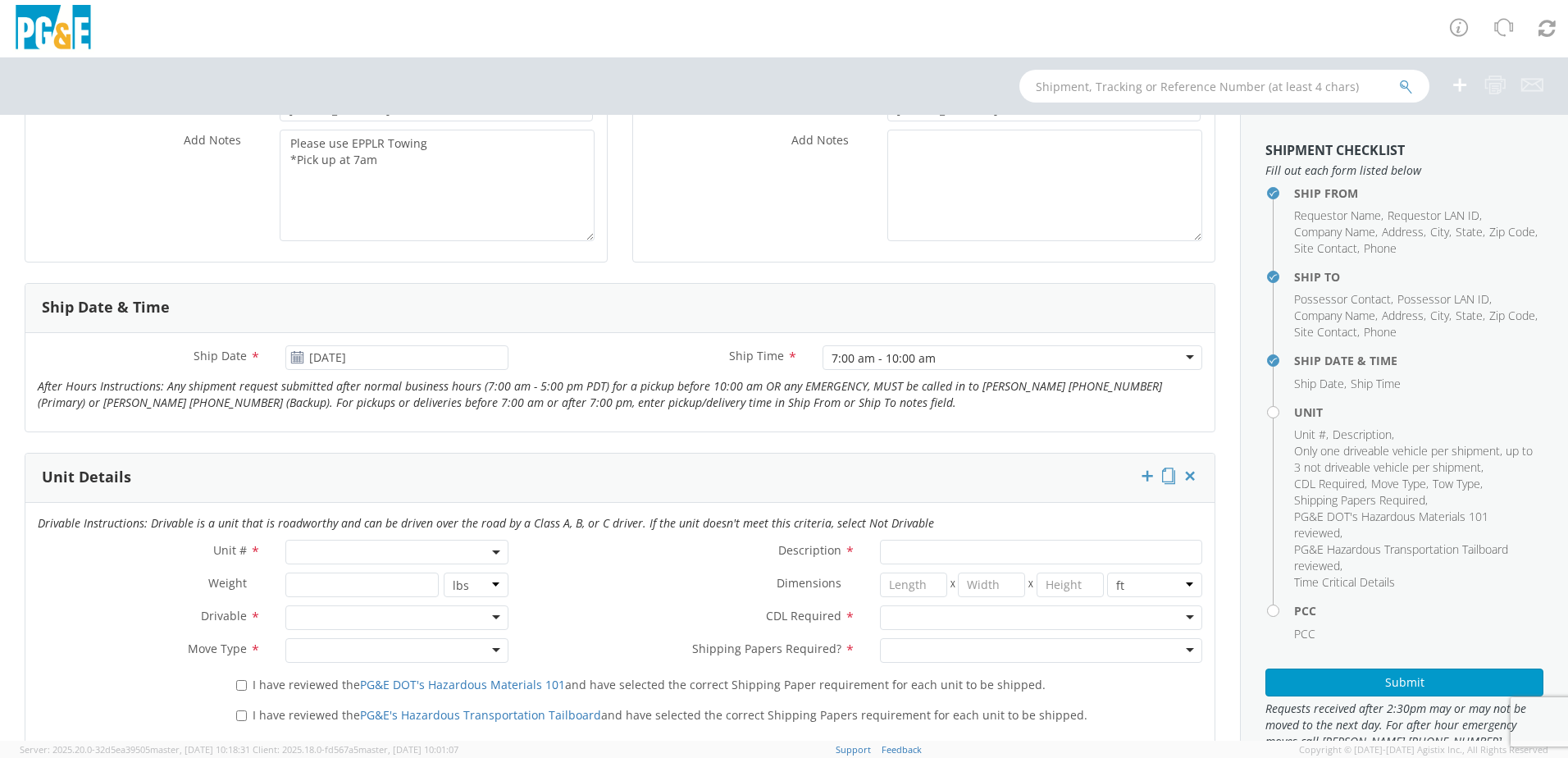
scroll to position [574, 0]
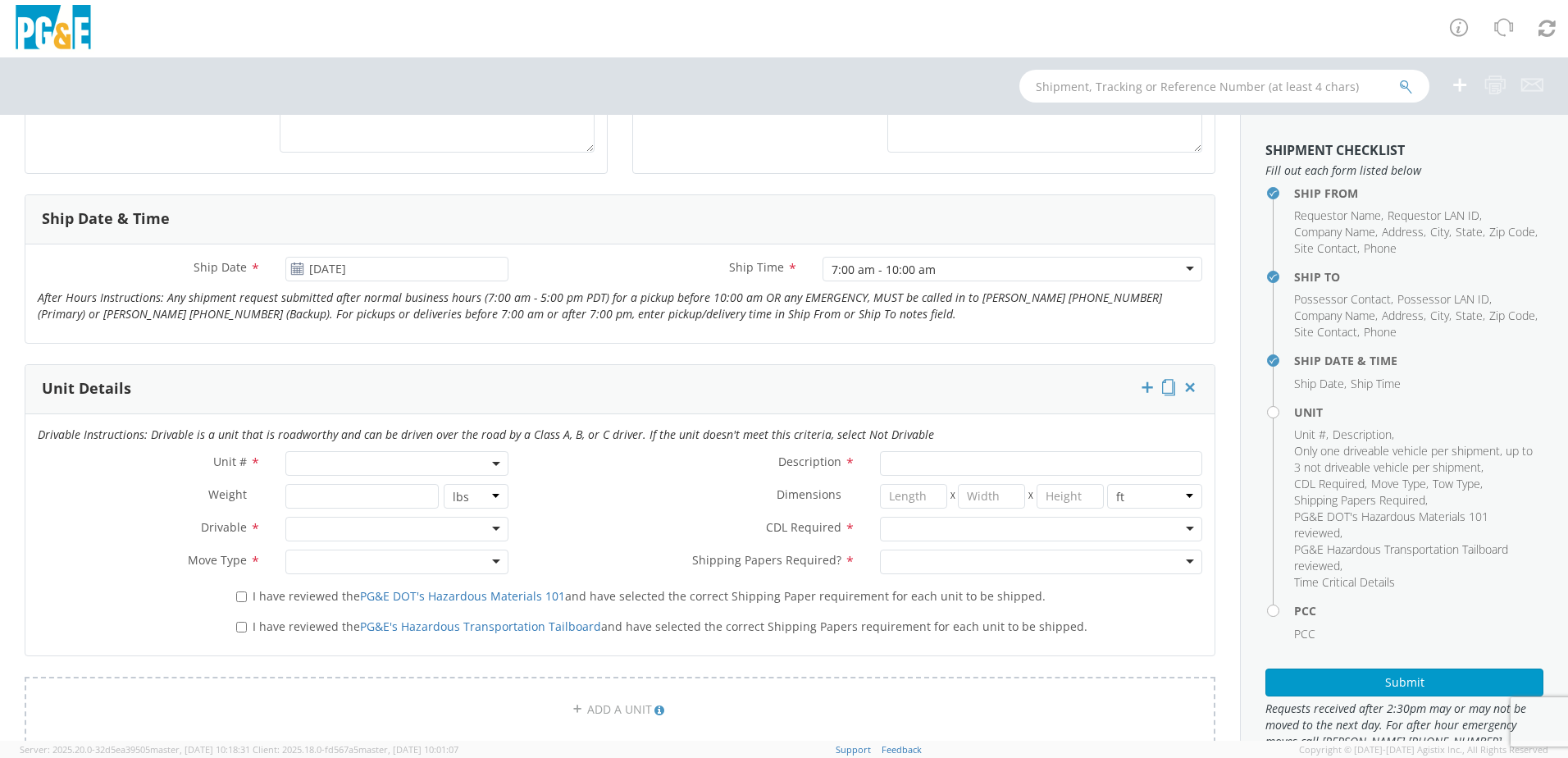
click at [492, 464] on b at bounding box center [496, 463] width 9 height 4
click at [330, 492] on input "search" at bounding box center [395, 491] width 213 height 25
type input "1"
select select "Other"
select select "? undefined:undefined ?"
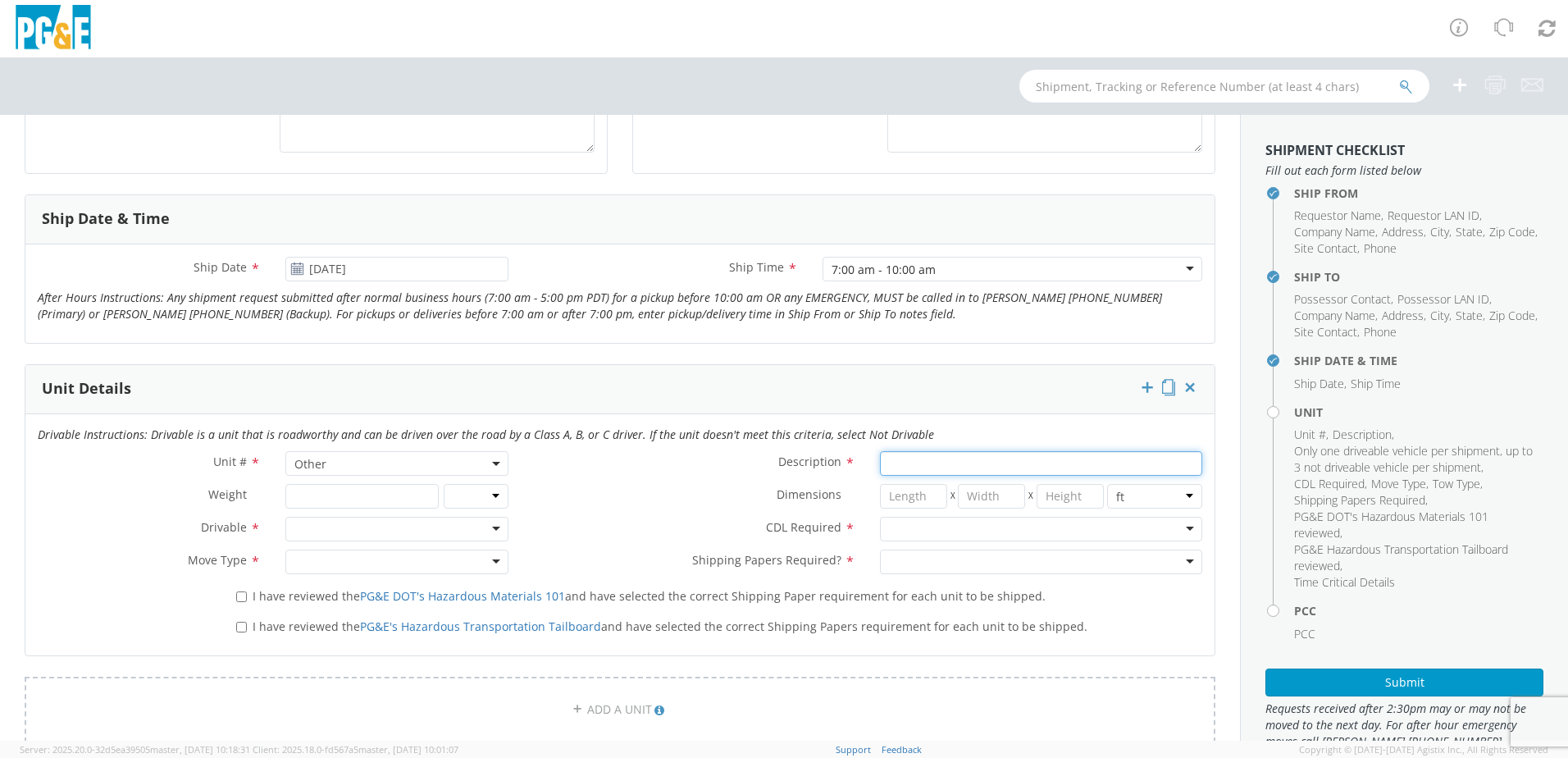
click at [911, 470] on input "Description *" at bounding box center [1041, 463] width 323 height 25
click at [703, 513] on div "Dimensions * X X in cm ft" at bounding box center [867, 501] width 694 height 33
click at [956, 459] on input "B38624" at bounding box center [1041, 463] width 323 height 25
type input "B38624 Reach Lift"
click at [652, 528] on label "CDL Required *" at bounding box center [694, 527] width 347 height 21
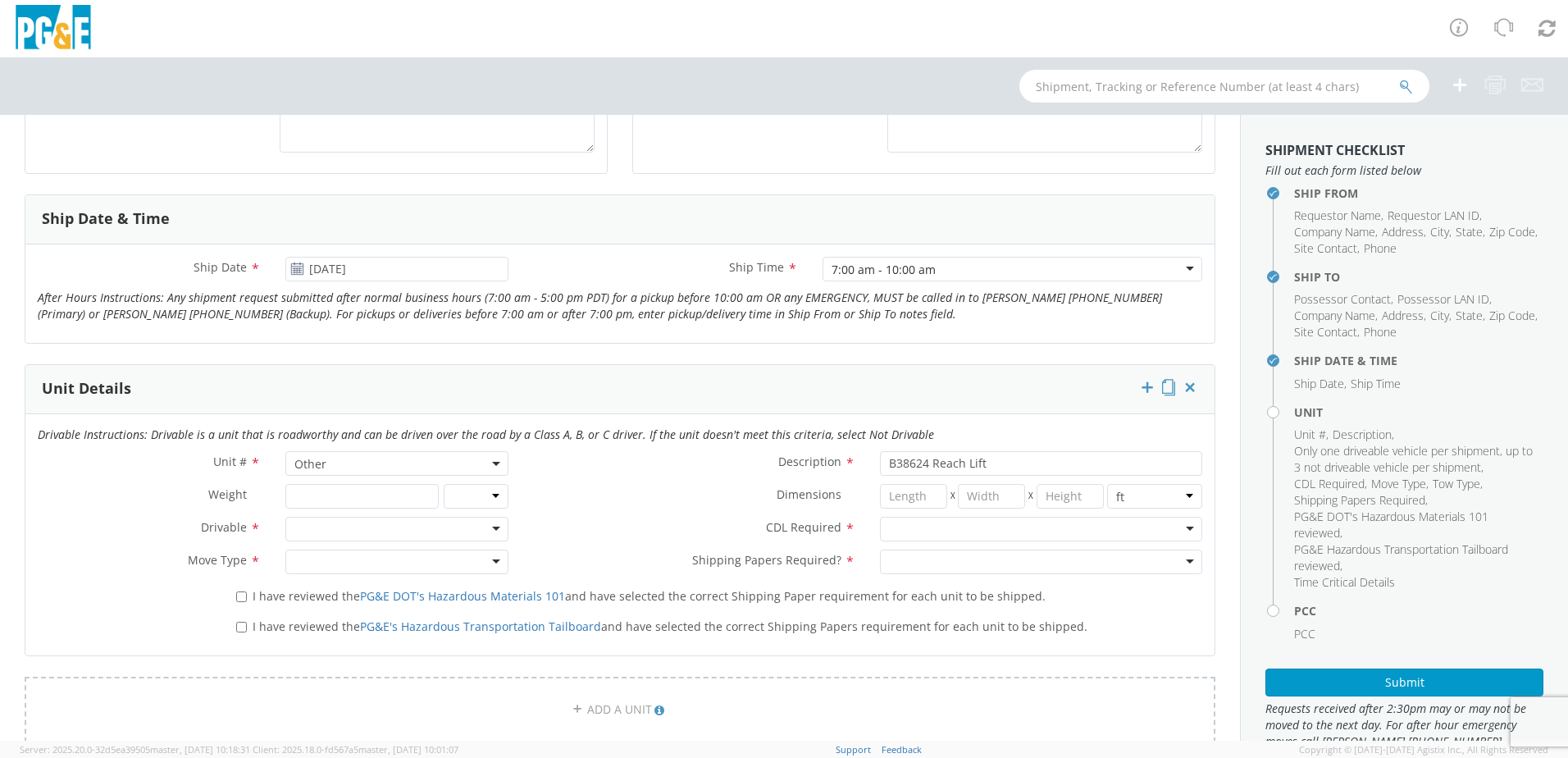
click at [493, 533] on div at bounding box center [396, 529] width 223 height 25
click at [359, 559] on div at bounding box center [396, 562] width 223 height 25
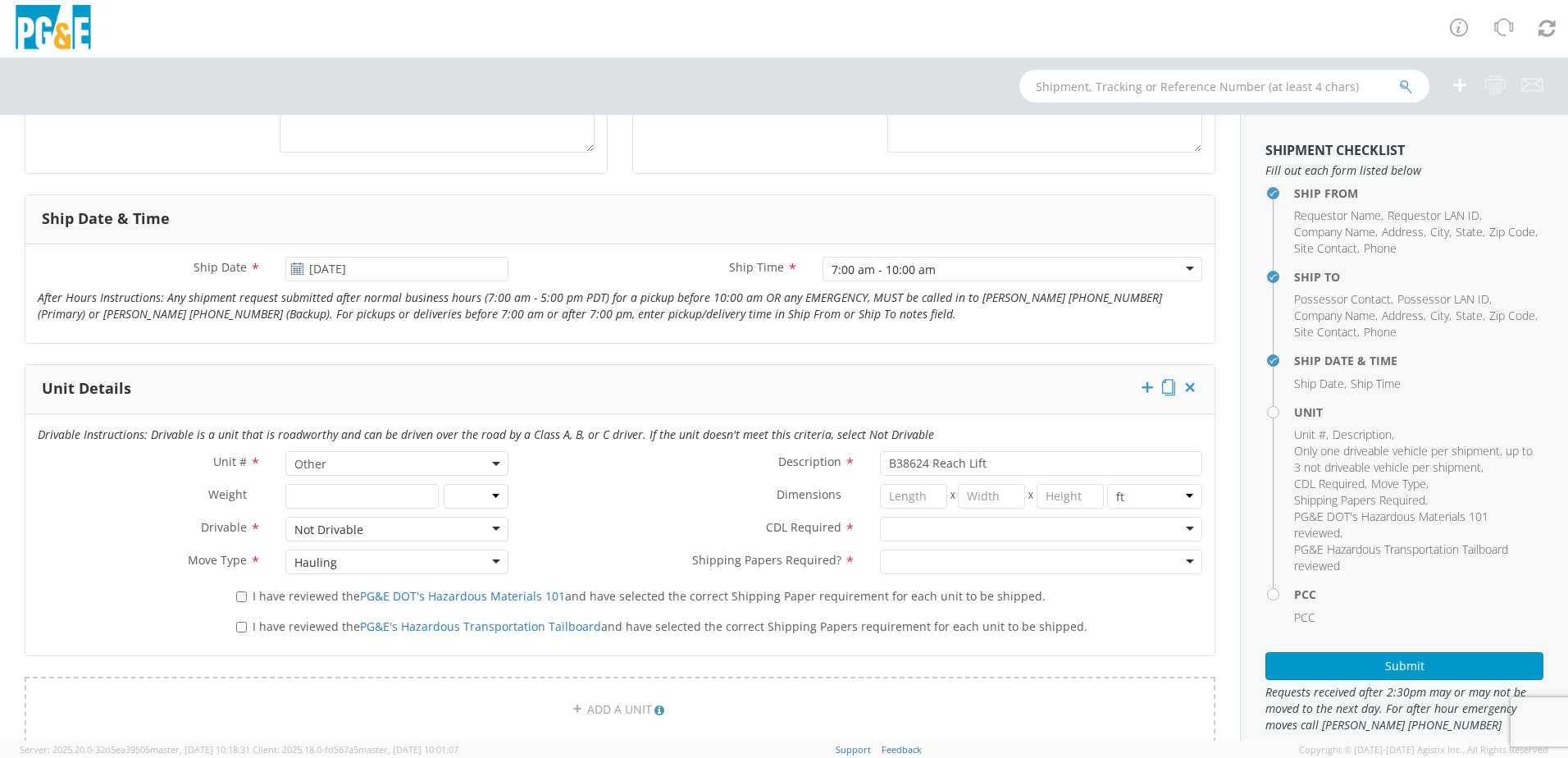
click at [931, 526] on div at bounding box center [1041, 529] width 323 height 25
click at [901, 571] on div at bounding box center [1041, 562] width 323 height 25
click at [709, 522] on label "CDL Required *" at bounding box center [694, 527] width 347 height 21
click at [237, 601] on input "I have reviewed the PG&E DOT's Hazardous Materials 101 and have selected the co…" at bounding box center [241, 596] width 11 height 11
checkbox input "true"
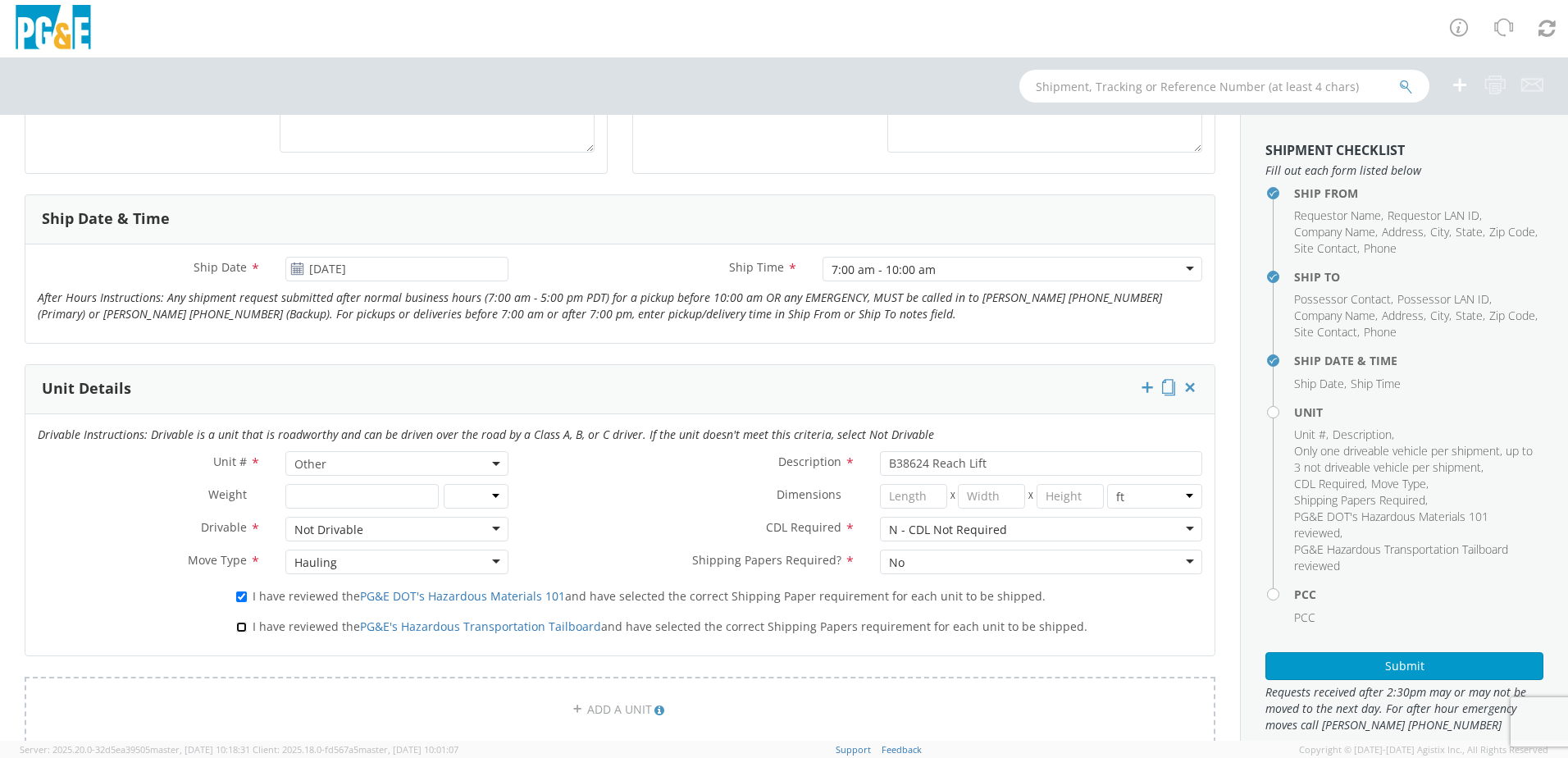
click at [243, 624] on input "I have reviewed the PG&E's Hazardous Transportation Tailboard and have selected…" at bounding box center [241, 626] width 11 height 11
checkbox input "true"
click at [158, 610] on div "I have reviewed the PG&E DOT's Hazardous Materials 101 and have selected the co…" at bounding box center [620, 612] width 1189 height 60
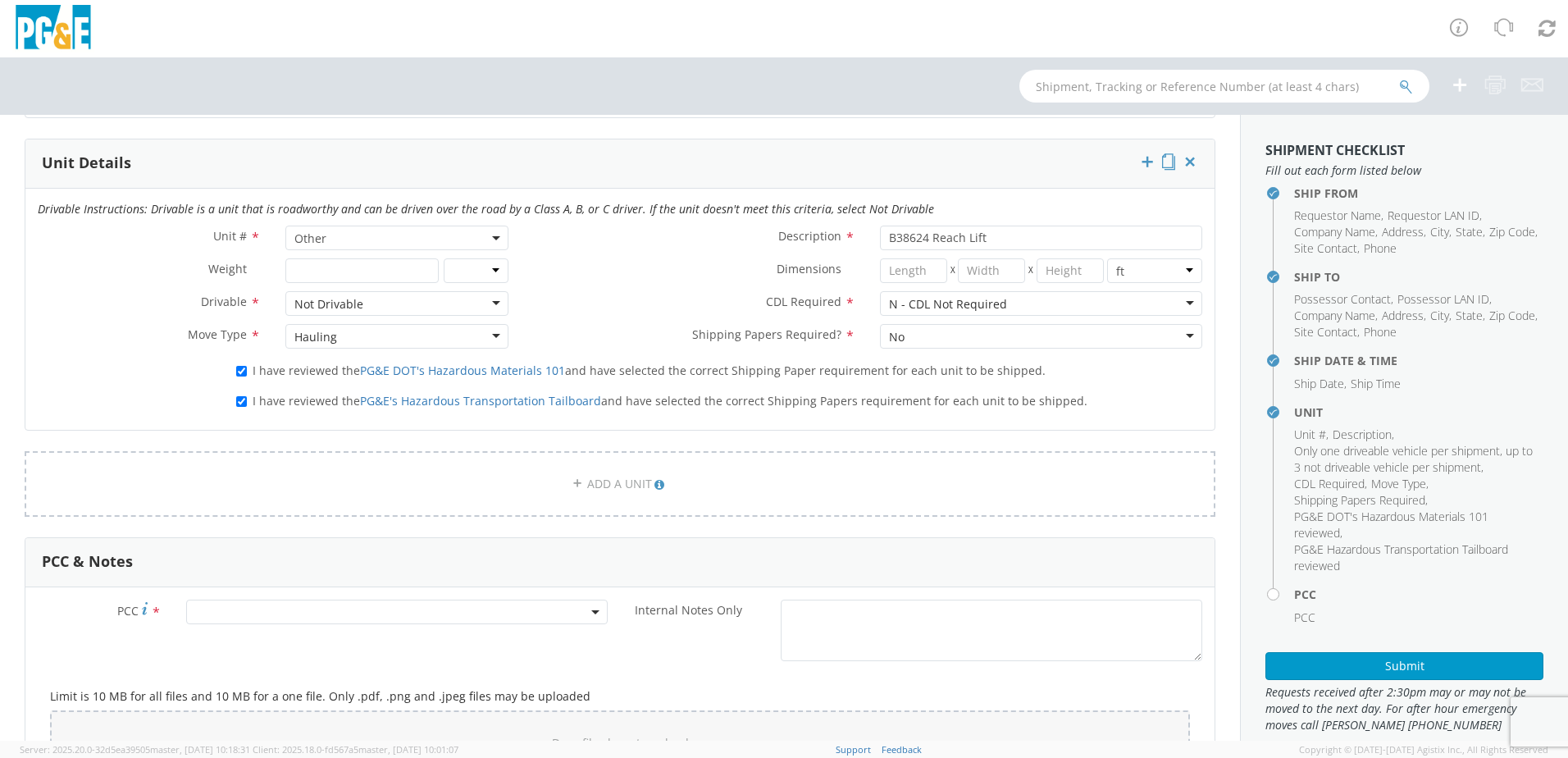
scroll to position [820, 0]
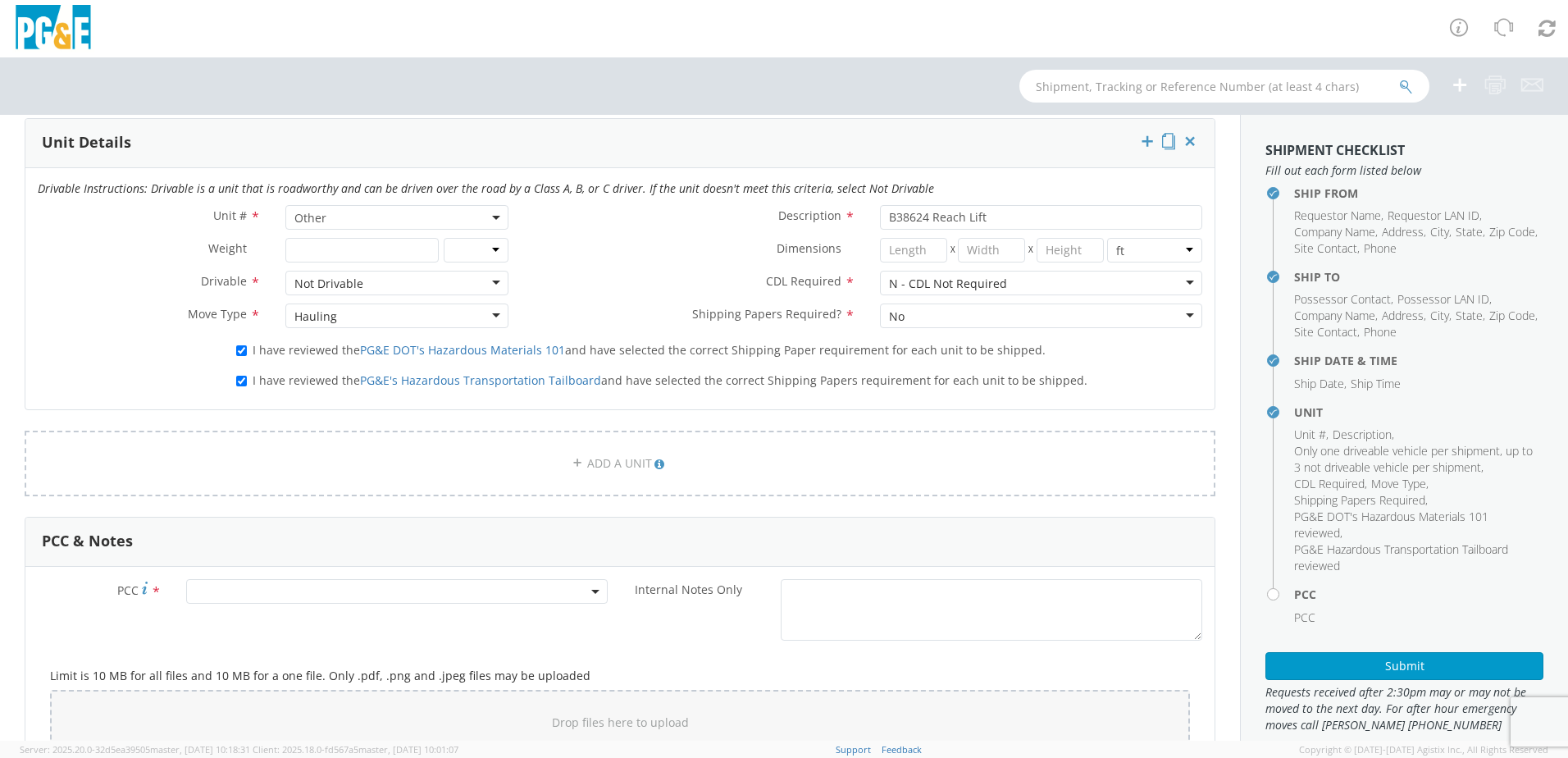
click at [198, 597] on span at bounding box center [397, 591] width 421 height 25
click at [213, 615] on input "number" at bounding box center [394, 618] width 409 height 25
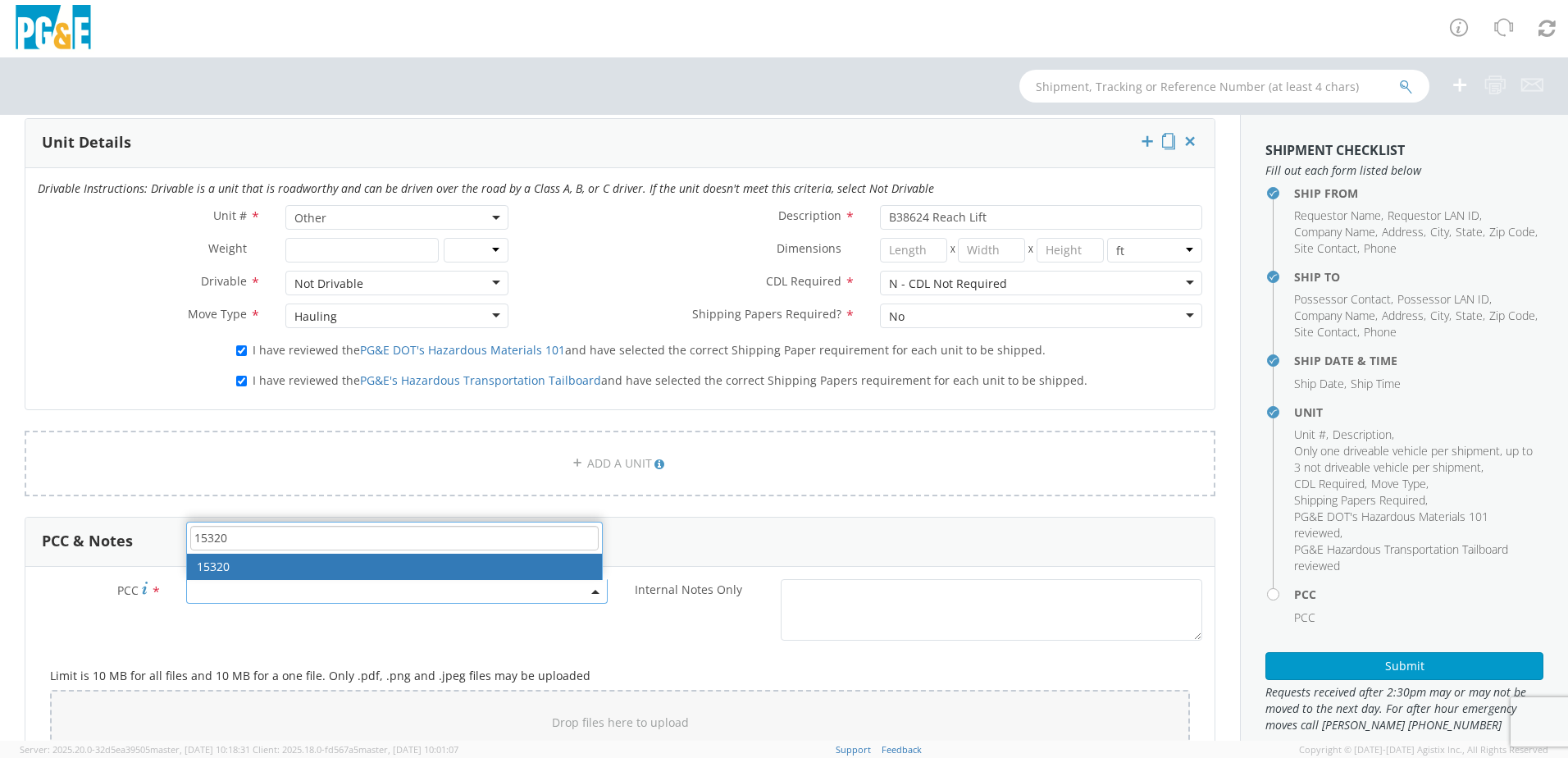
type input "15320"
select select "15320"
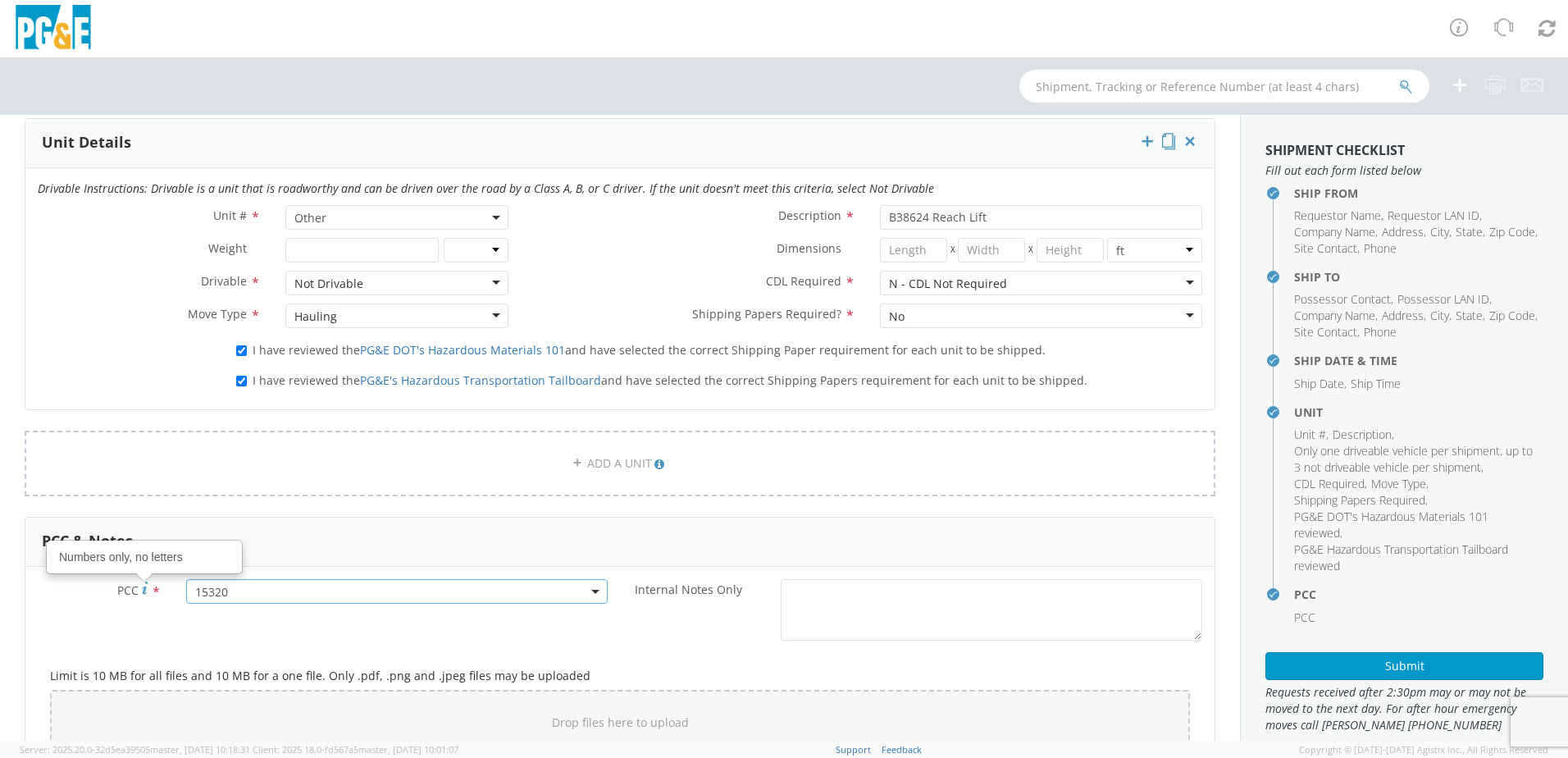
click at [120, 614] on div "PCC Numbers only, no letters * 15320 15320 Internal Notes Only *" at bounding box center [620, 613] width 1189 height 70
click at [152, 623] on div "PCC Numbers only, no letters * 15320 15320 Internal Notes Only *" at bounding box center [620, 613] width 1189 height 70
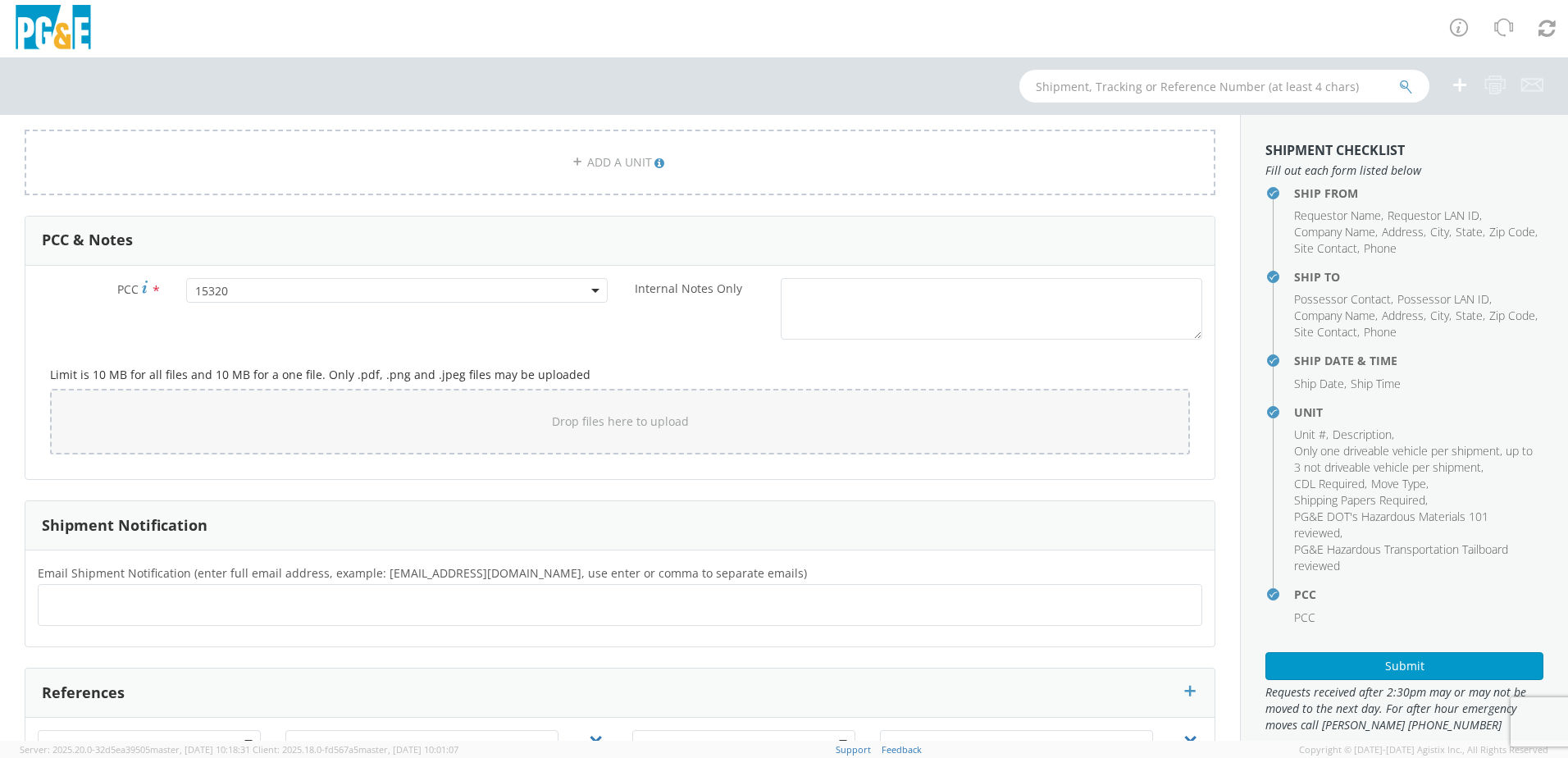
scroll to position [1148, 0]
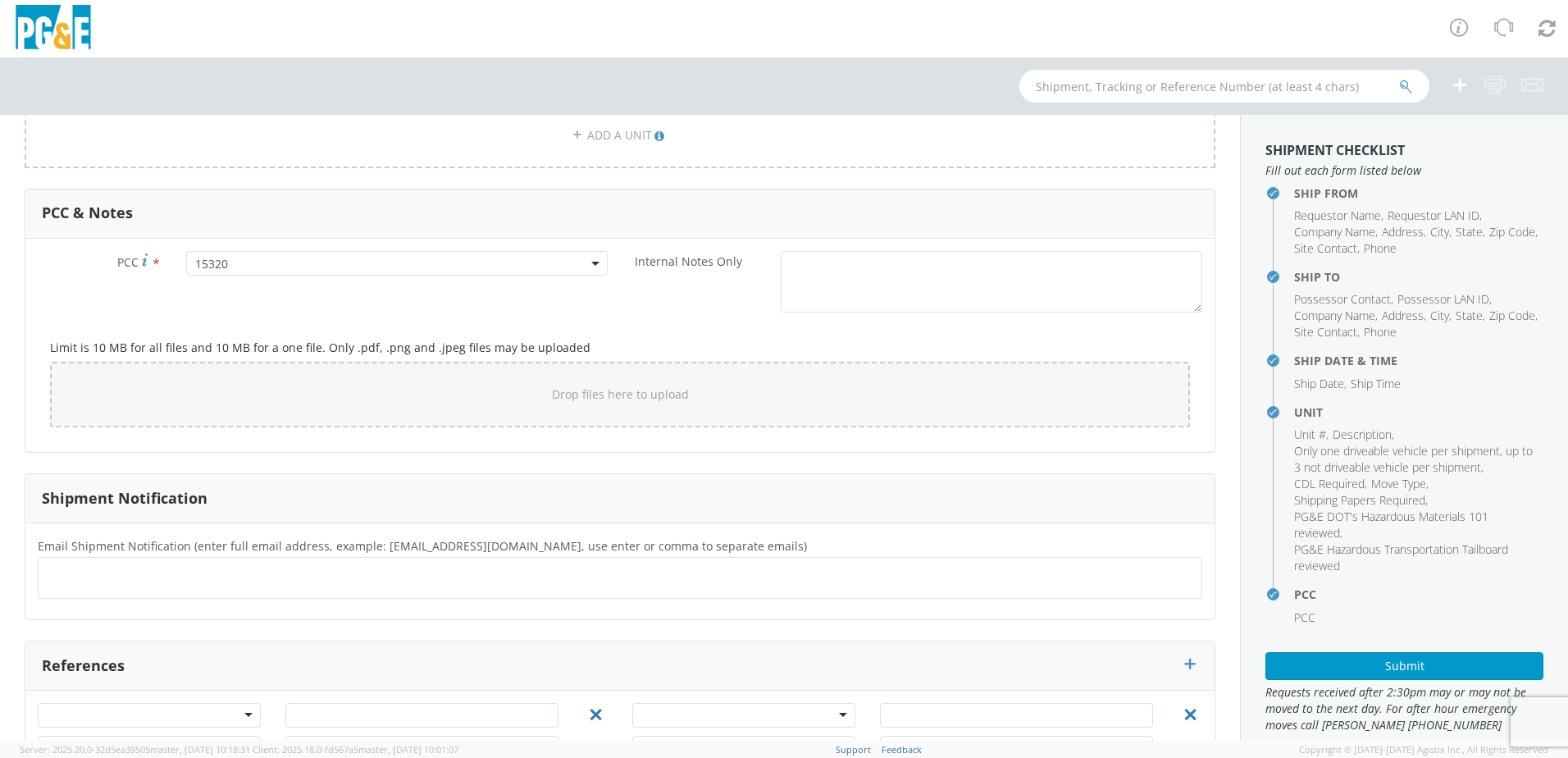
click at [136, 582] on ul at bounding box center [619, 578] width 1150 height 27
type input "[PERSON_NAME][EMAIL_ADDRESS][PERSON_NAME][DOMAIN_NAME]"
click at [171, 443] on div "PCC * 15320 15320 Internal Notes Only * Limit is 10 MB for all files and 10 MB …" at bounding box center [620, 345] width 1189 height 213
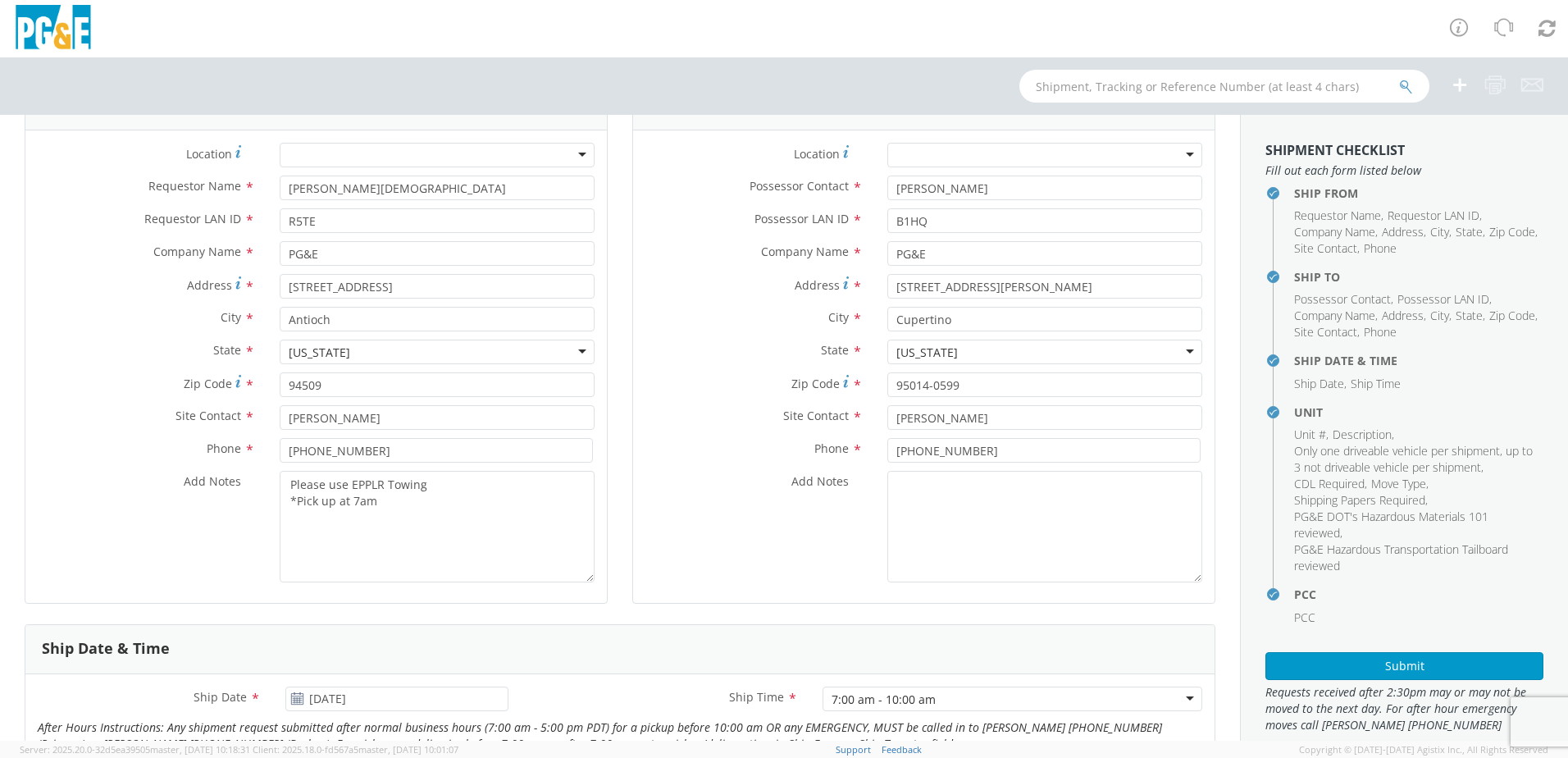
scroll to position [0, 0]
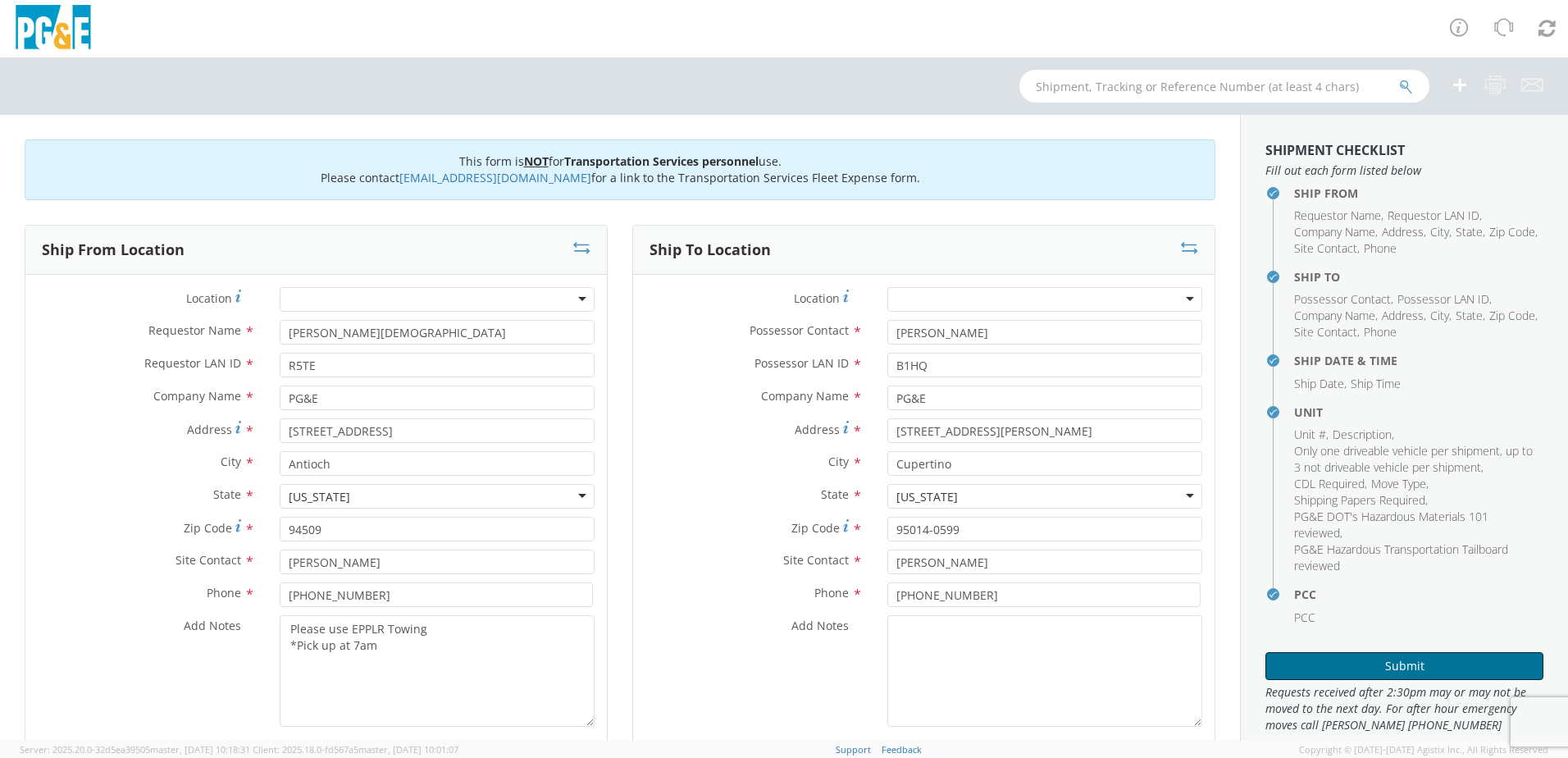
drag, startPoint x: 1311, startPoint y: 663, endPoint x: 1304, endPoint y: 653, distance: 12.2
click at [1311, 663] on button "Submit" at bounding box center [1404, 665] width 278 height 28
